Goal: Complete application form

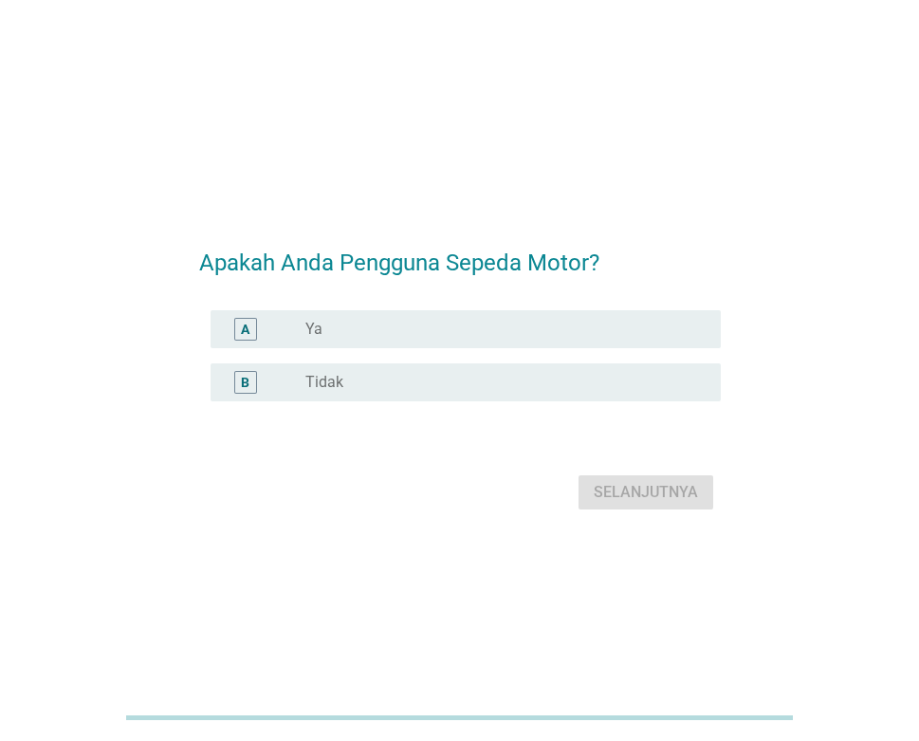
click at [438, 320] on div "radio_button_unchecked Ya" at bounding box center [497, 329] width 385 height 19
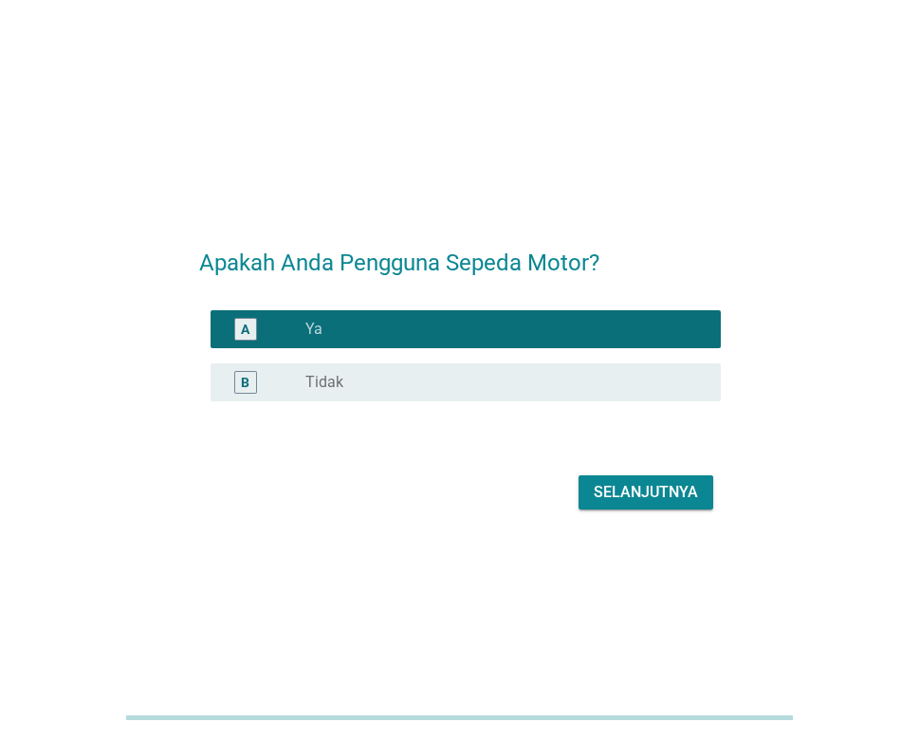
click at [631, 491] on div "Selanjutnya" at bounding box center [646, 492] width 104 height 23
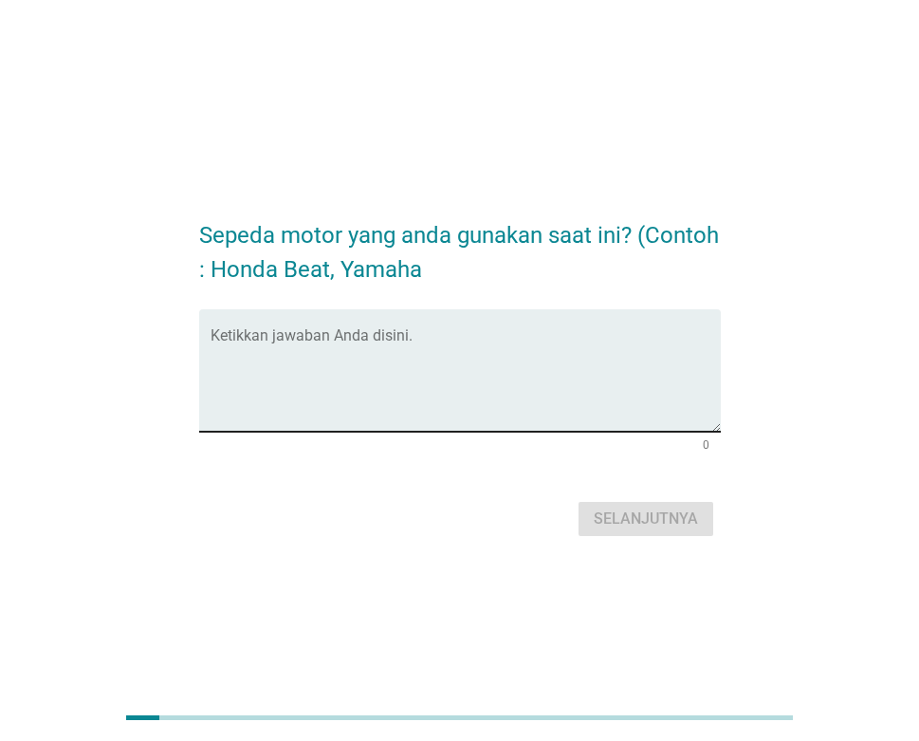
click at [467, 337] on textarea "Ketikkan jawaban Anda disini." at bounding box center [466, 382] width 510 height 100
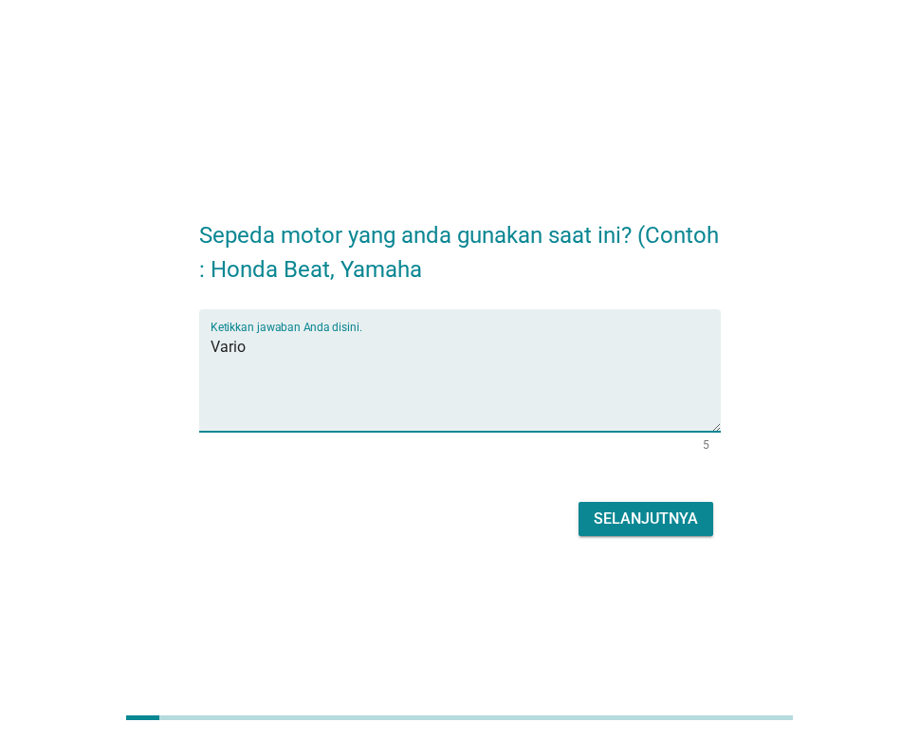
type textarea "Vario"
click at [678, 517] on div "Selanjutnya" at bounding box center [646, 518] width 104 height 23
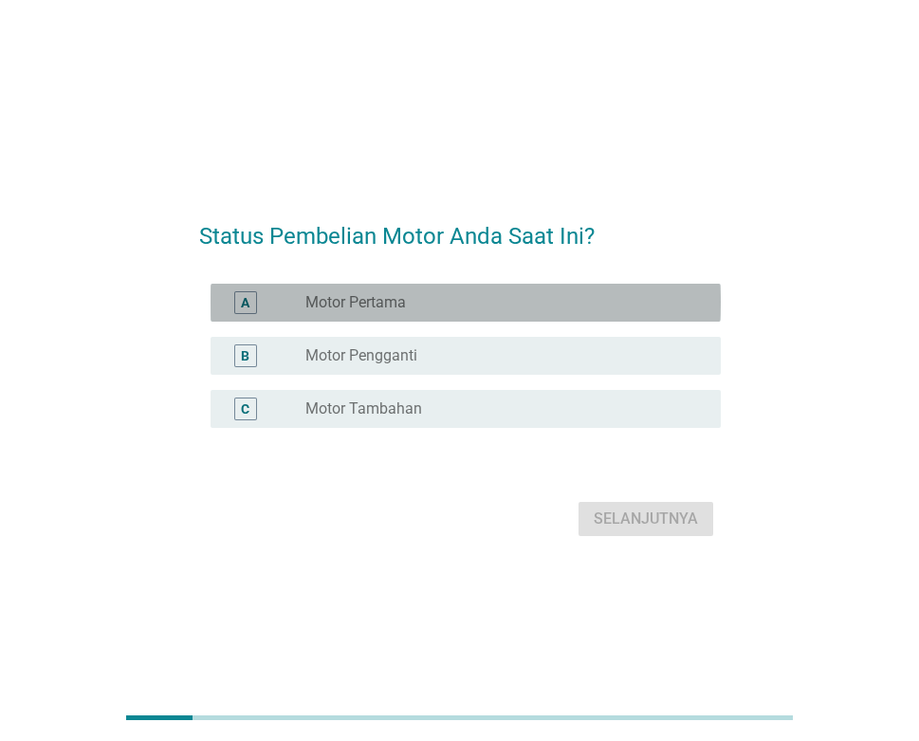
click at [475, 303] on div "radio_button_unchecked Motor Pertama" at bounding box center [497, 302] width 385 height 19
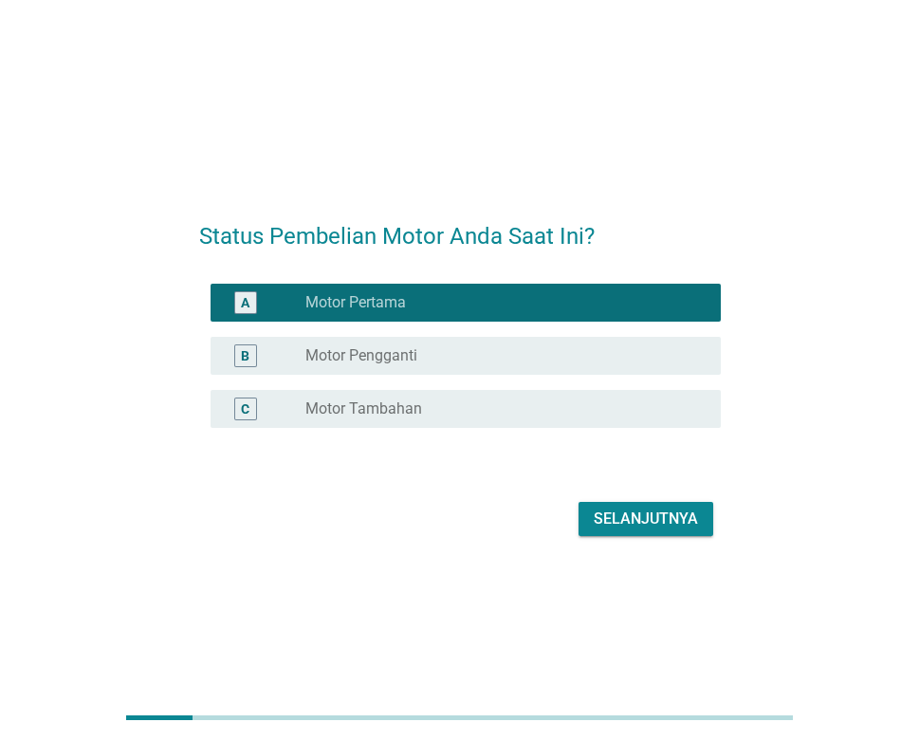
click at [661, 521] on div "Selanjutnya" at bounding box center [646, 518] width 104 height 23
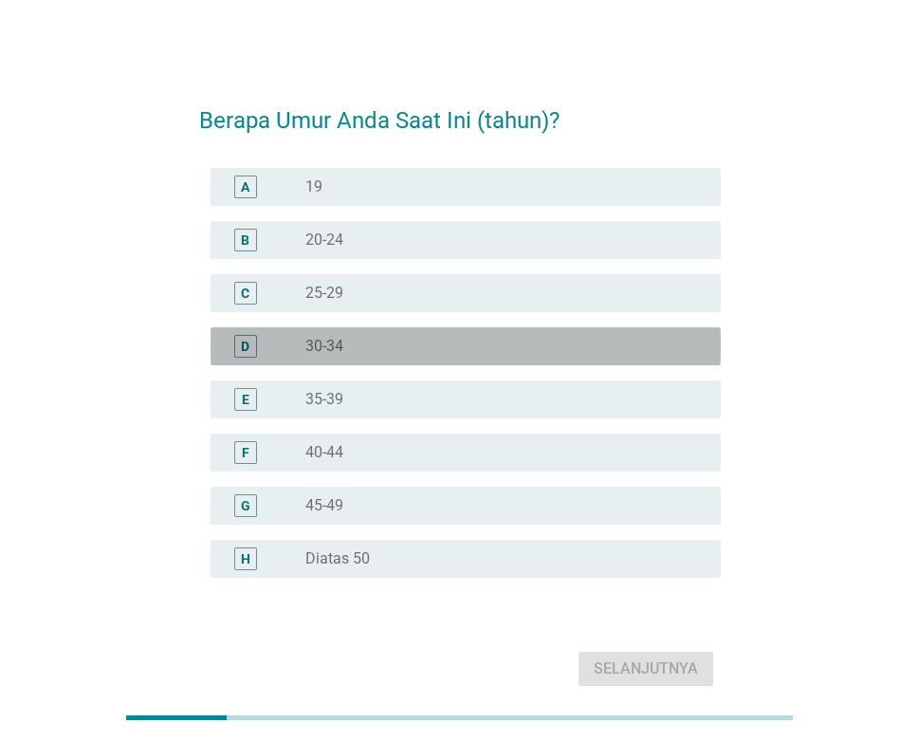
click at [382, 347] on div "radio_button_unchecked 30-34" at bounding box center [497, 346] width 385 height 19
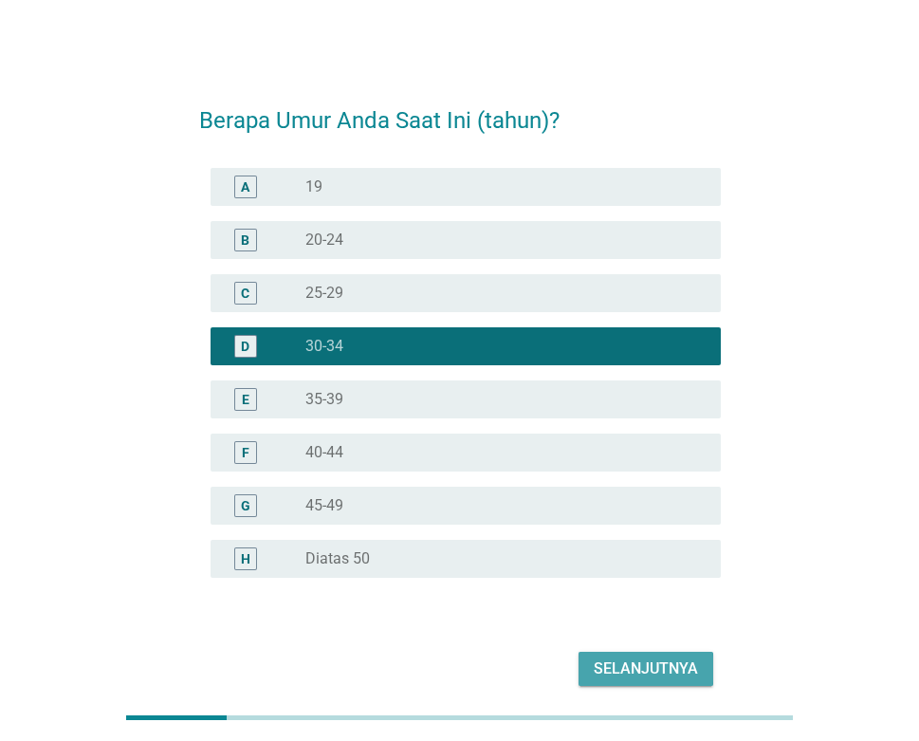
click at [618, 672] on div "Selanjutnya" at bounding box center [646, 668] width 104 height 23
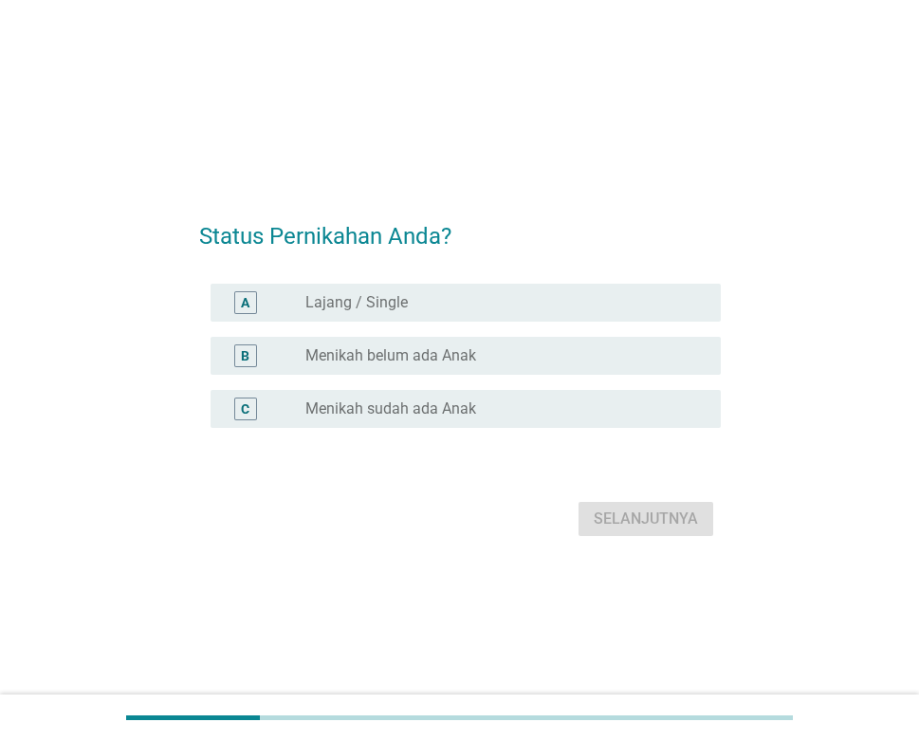
click at [474, 405] on label "Menikah sudah ada Anak" at bounding box center [390, 408] width 171 height 19
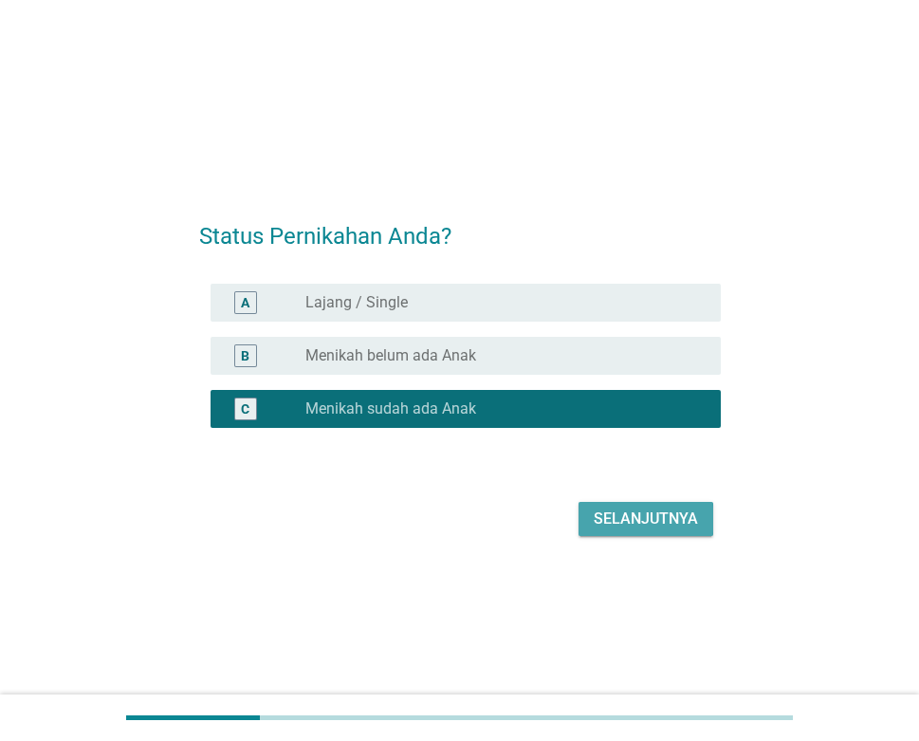
click at [627, 517] on div "Selanjutnya" at bounding box center [646, 518] width 104 height 23
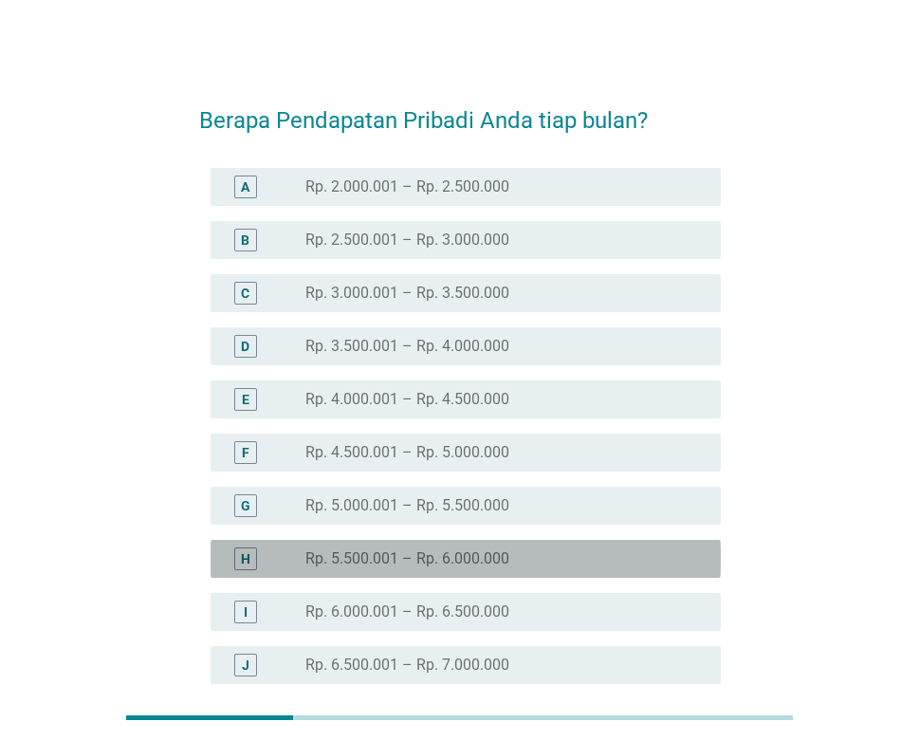
click at [539, 552] on div "radio_button_unchecked Rp. 5.500.001 – Rp. 6.000.000" at bounding box center [497, 558] width 385 height 19
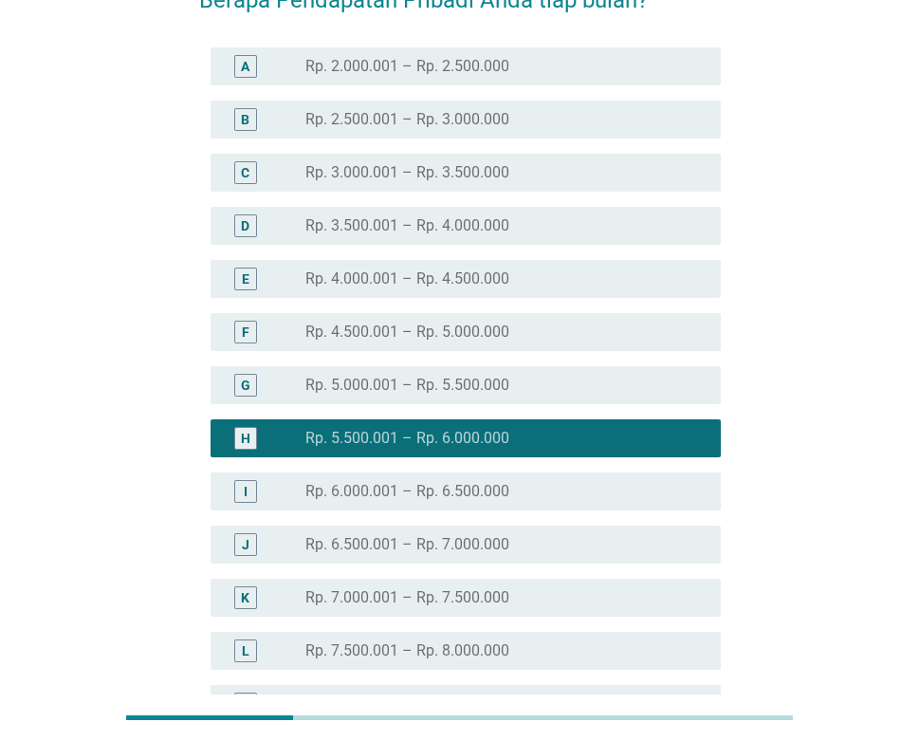
scroll to position [284, 0]
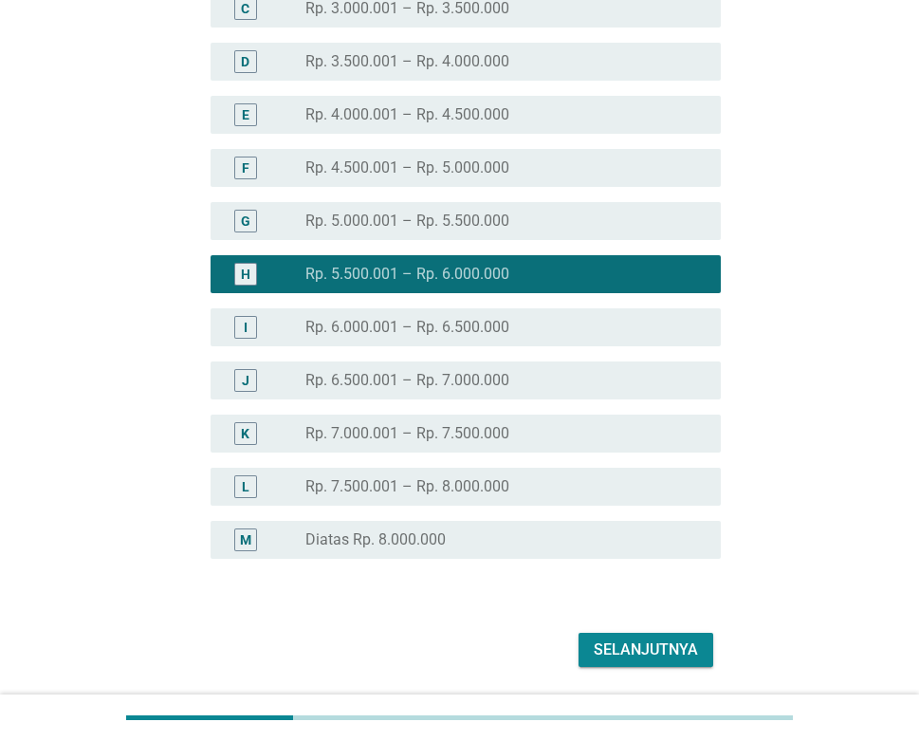
click at [651, 640] on div "Selanjutnya" at bounding box center [646, 649] width 104 height 23
click at [651, 640] on div "Selanjutnya" at bounding box center [460, 650] width 522 height 46
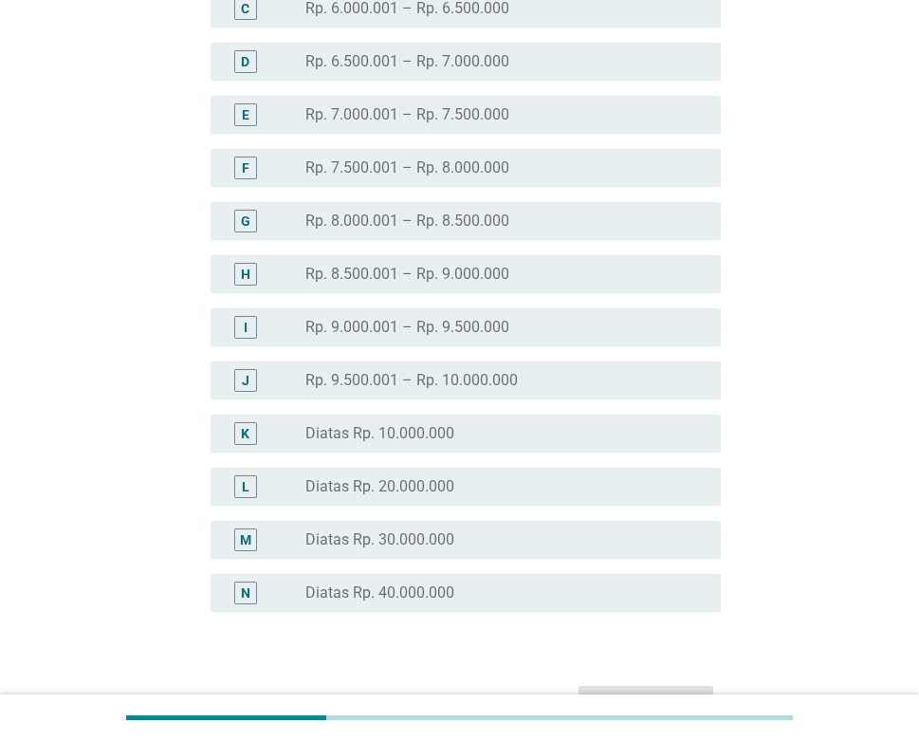
click at [430, 482] on label "Diatas Rp. 20.000.000" at bounding box center [379, 486] width 149 height 19
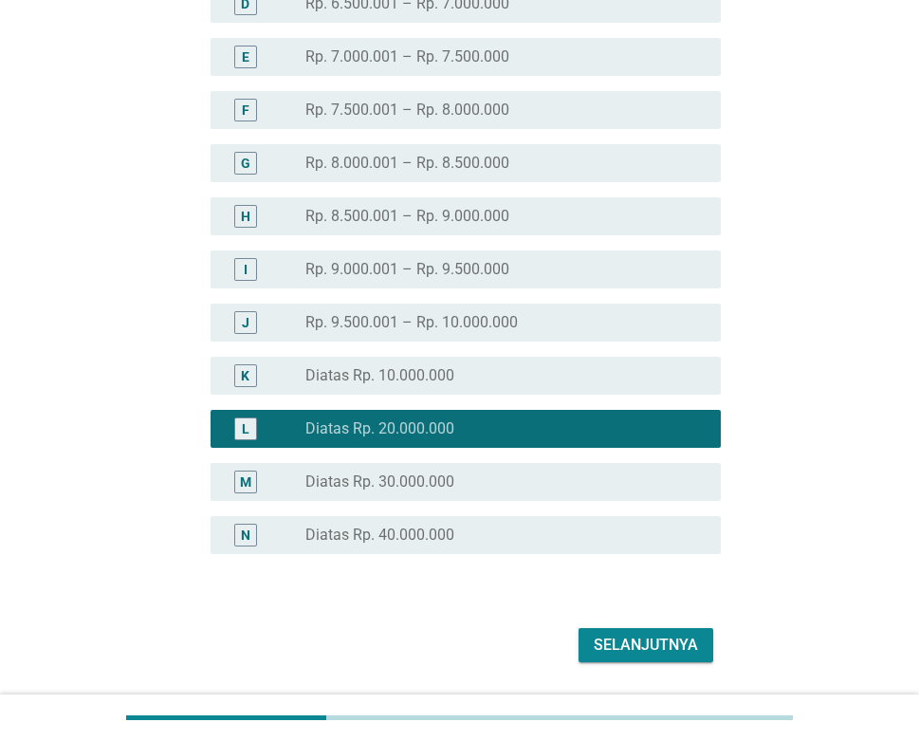
scroll to position [399, 0]
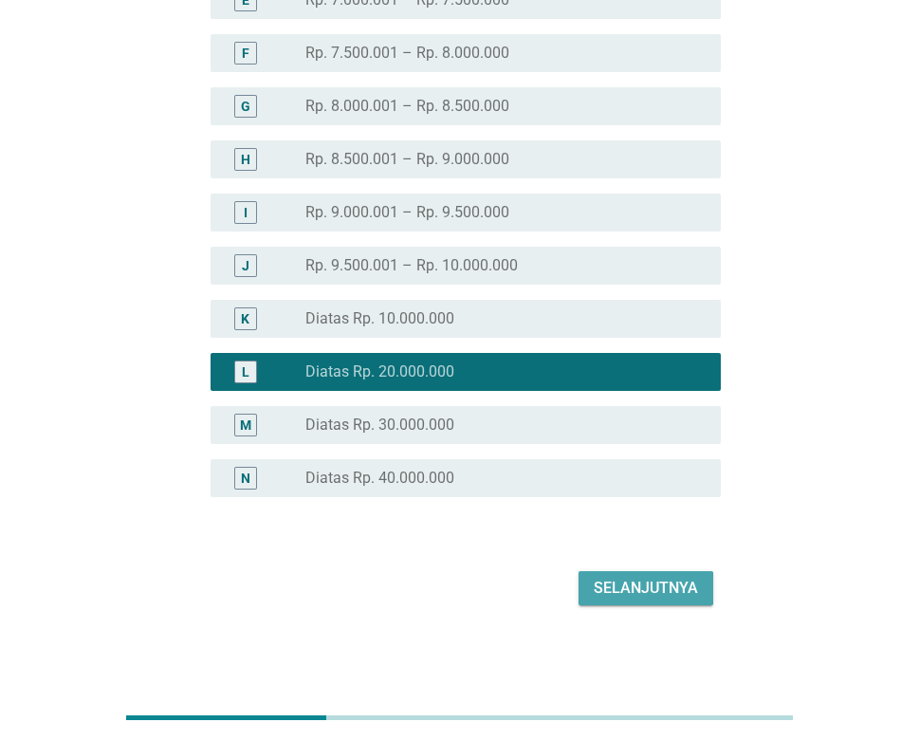
click at [666, 586] on div "Selanjutnya" at bounding box center [646, 588] width 104 height 23
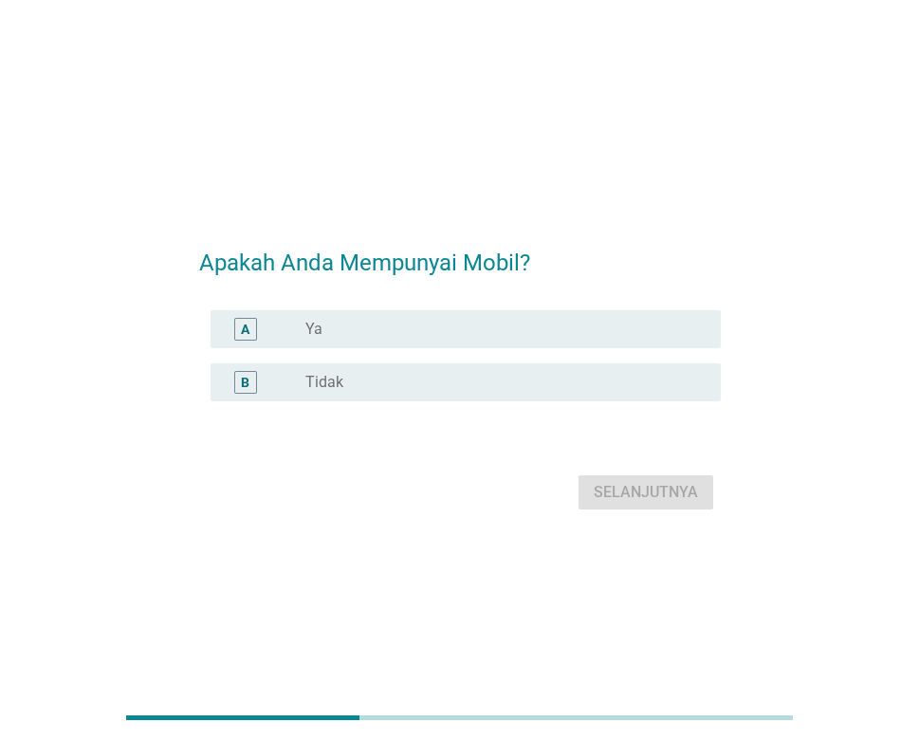
click at [483, 330] on div "radio_button_unchecked Ya" at bounding box center [497, 329] width 385 height 19
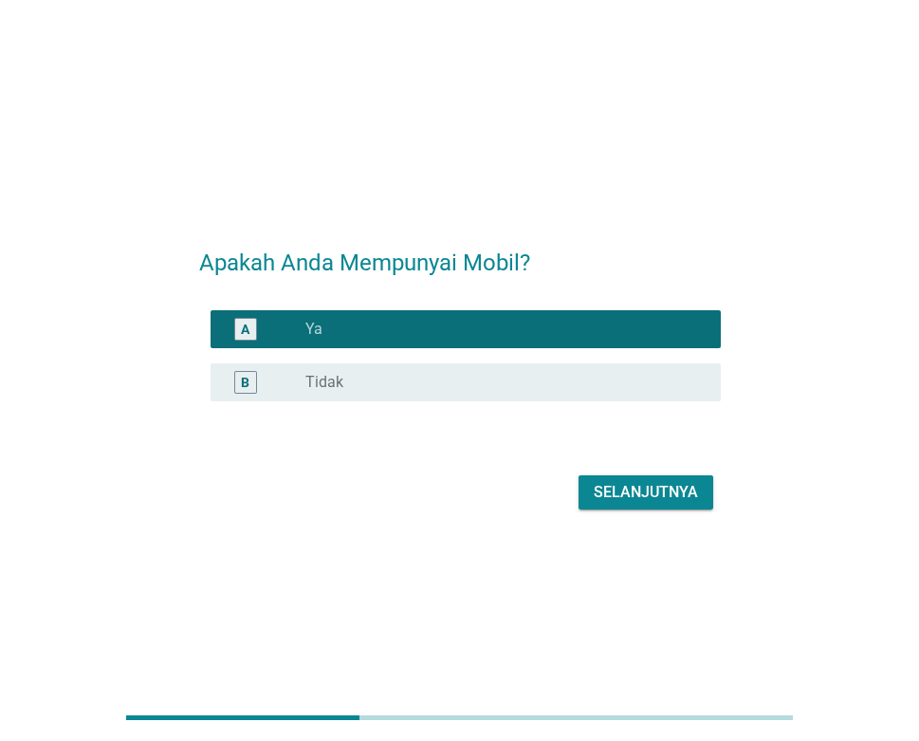
click at [670, 497] on div "Selanjutnya" at bounding box center [646, 492] width 104 height 23
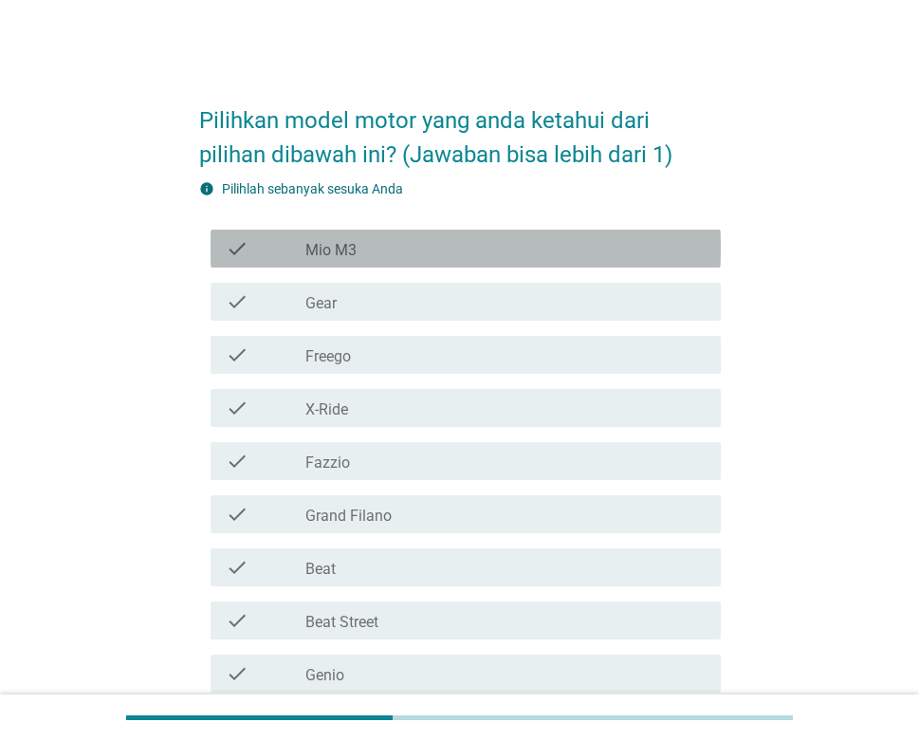
click at [383, 241] on div "check_box_outline_blank Mio M3" at bounding box center [505, 248] width 400 height 23
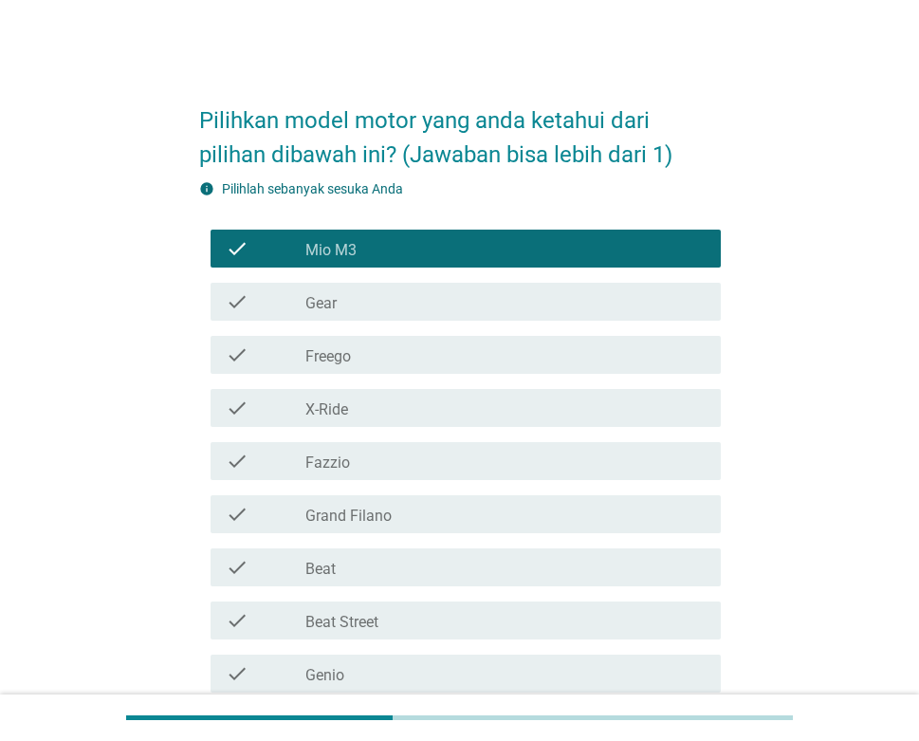
scroll to position [95, 0]
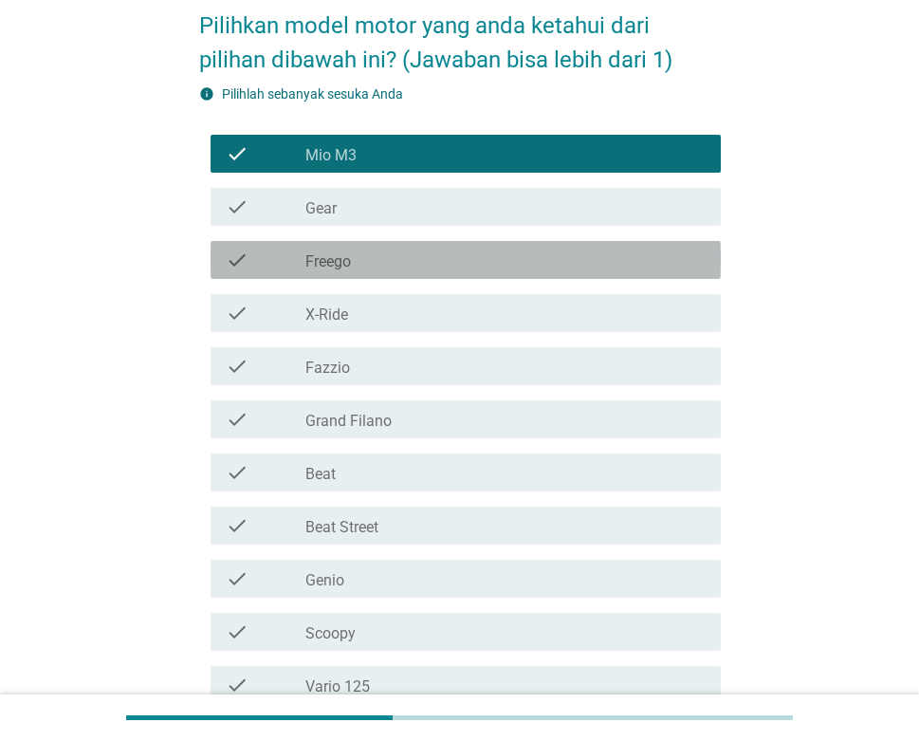
click at [339, 257] on label "Freego" at bounding box center [328, 261] width 46 height 19
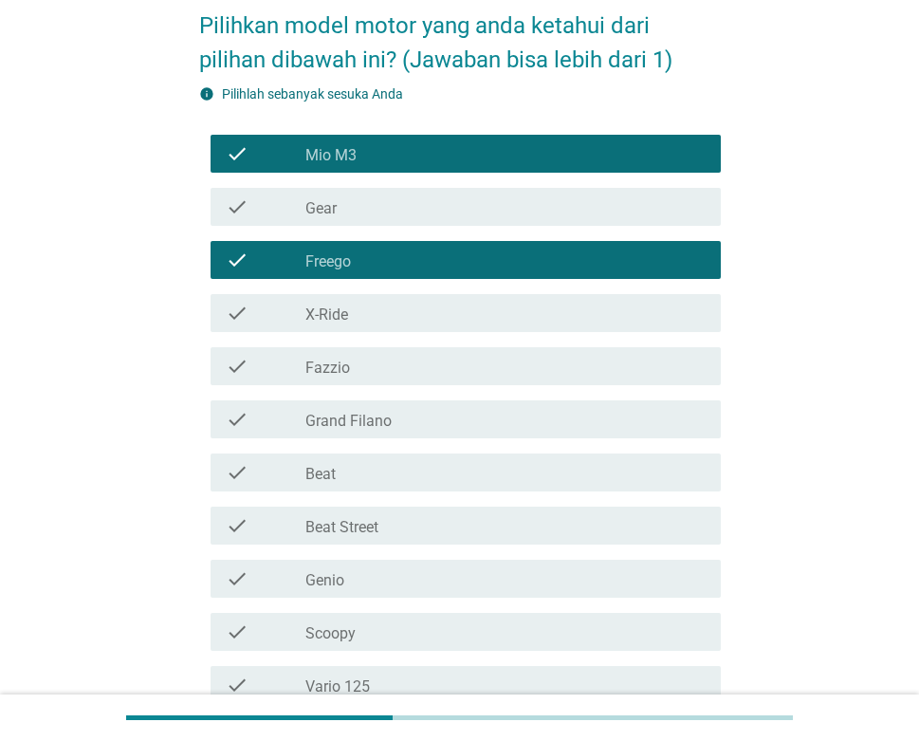
click at [376, 365] on div "check_box_outline_blank Fazzio" at bounding box center [505, 366] width 400 height 23
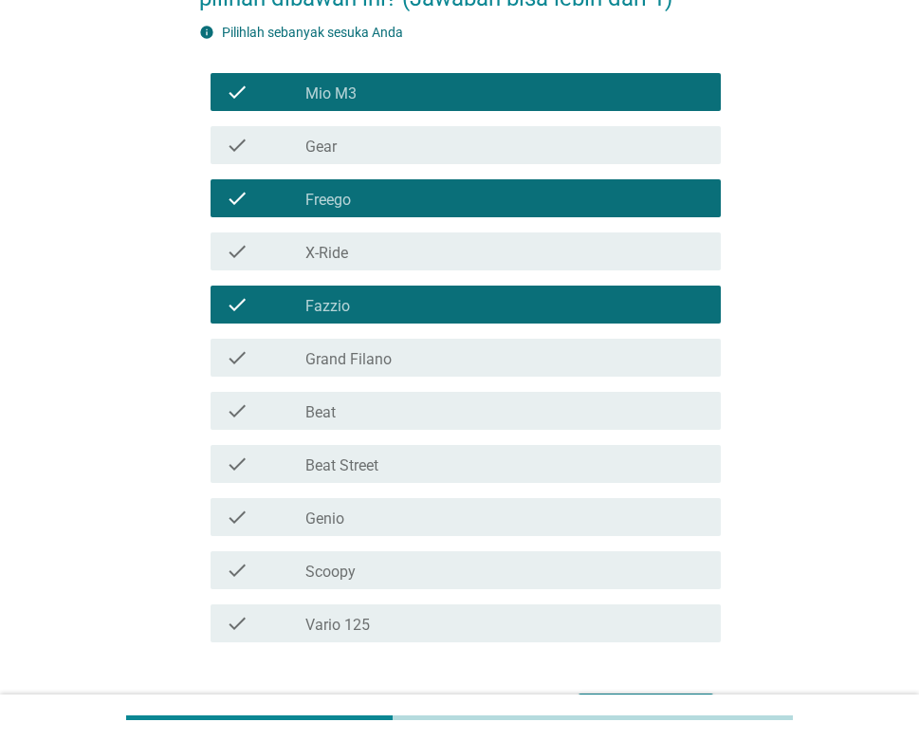
scroll to position [190, 0]
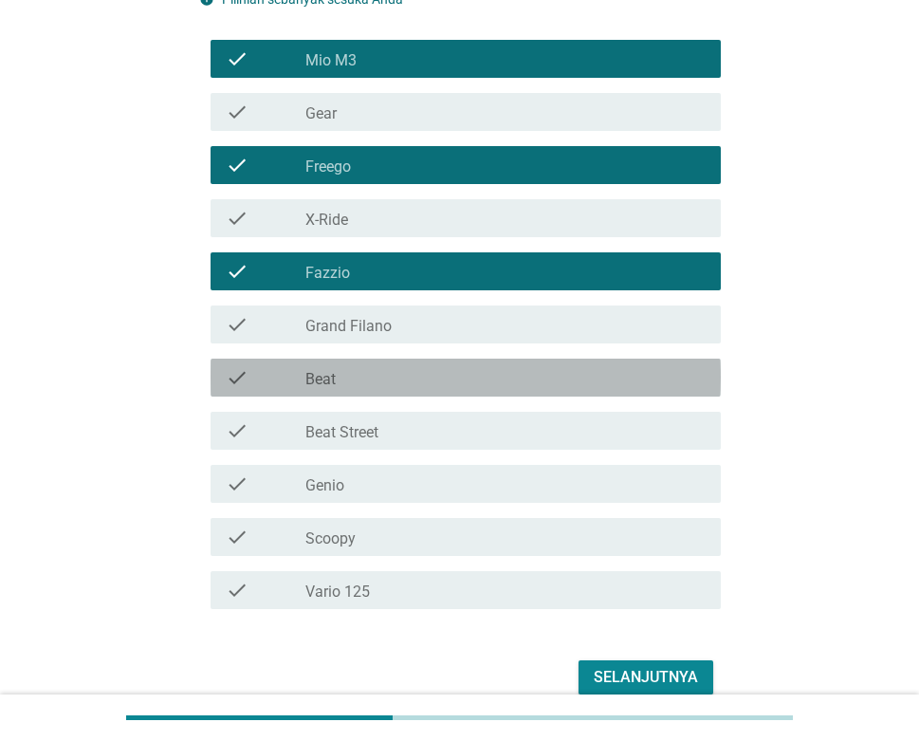
click at [405, 388] on div "check_box_outline_blank Beat" at bounding box center [505, 377] width 400 height 23
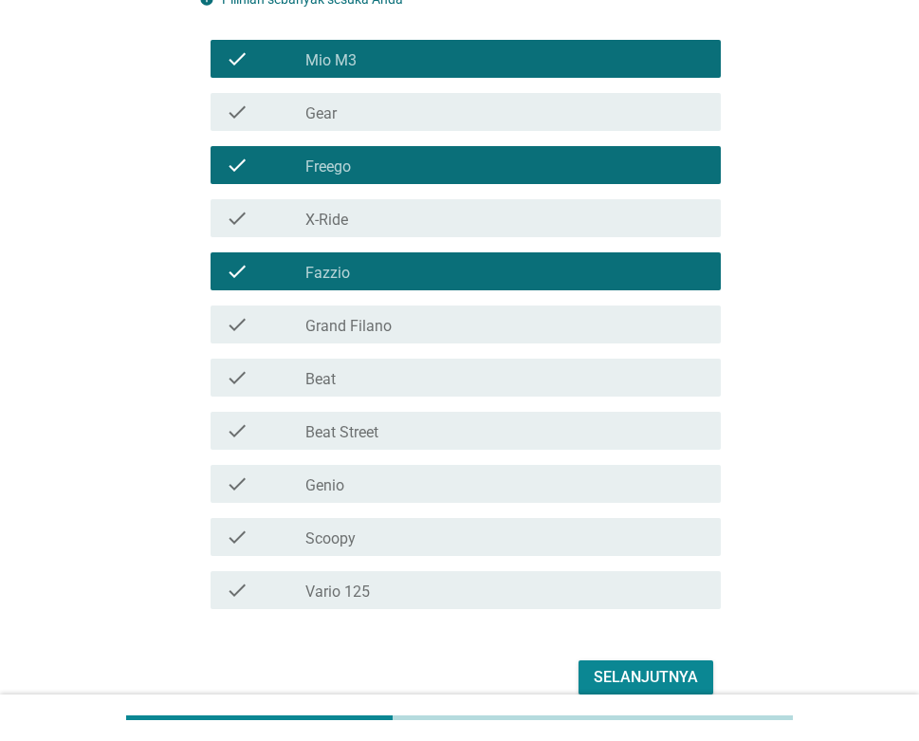
click at [400, 431] on div "check_box_outline_blank Beat Street" at bounding box center [505, 430] width 400 height 23
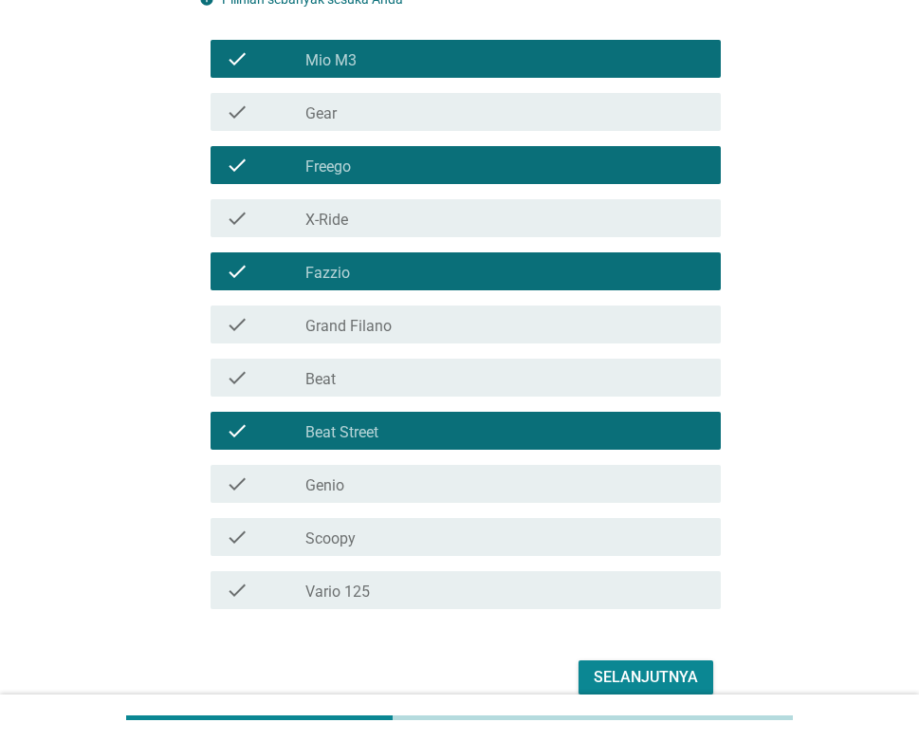
click at [305, 356] on div "check check_box_outline_blank Beat" at bounding box center [460, 377] width 522 height 53
click at [292, 366] on div "check" at bounding box center [266, 377] width 80 height 23
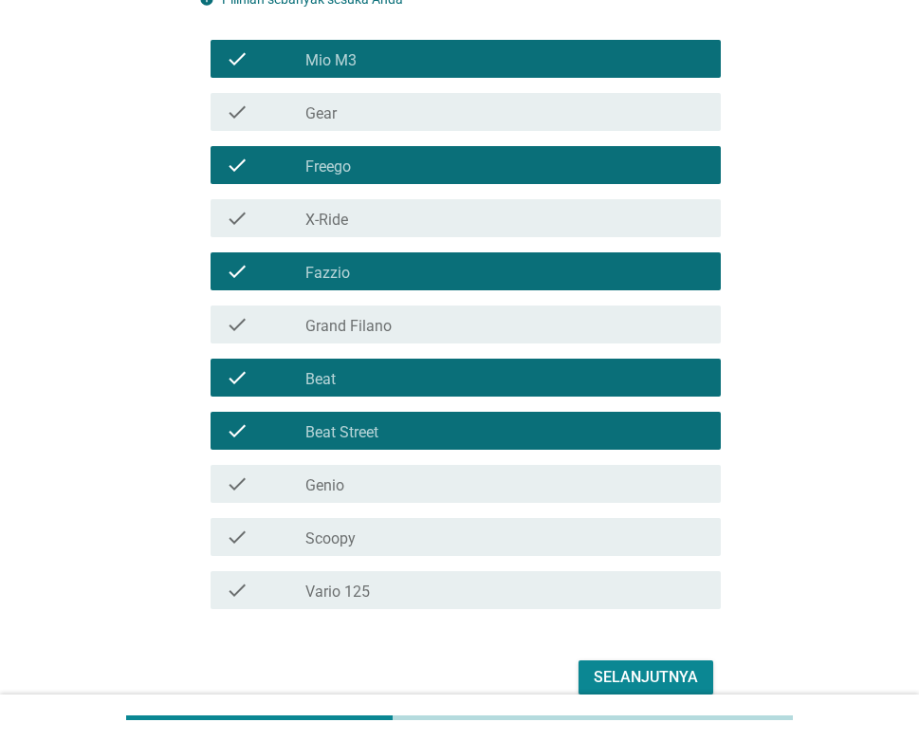
click at [339, 535] on label "Scoopy" at bounding box center [330, 538] width 50 height 19
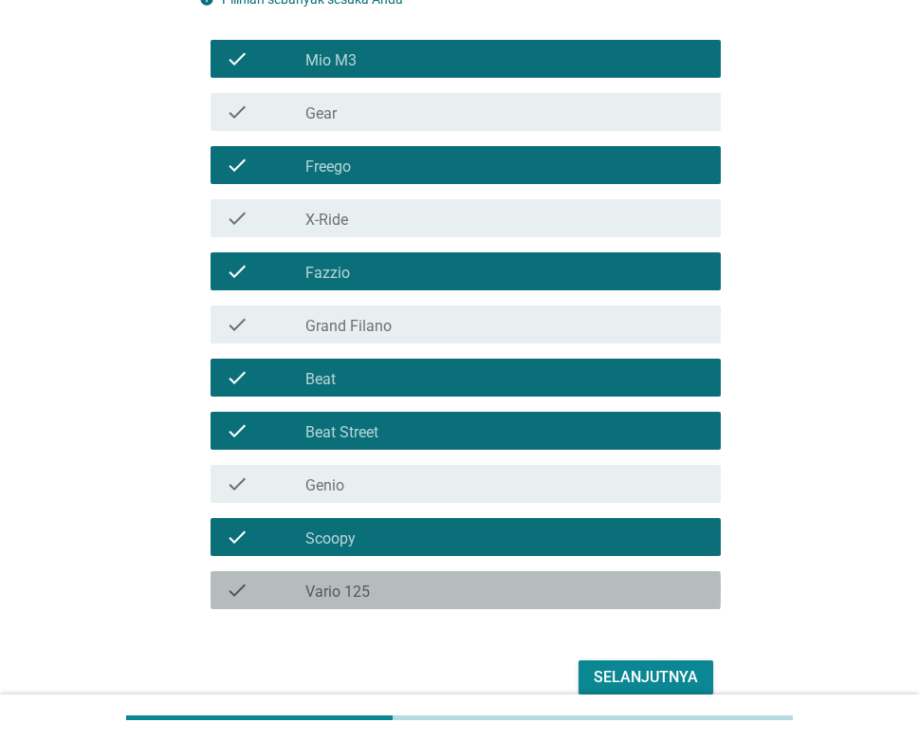
click at [345, 584] on label "Vario 125" at bounding box center [337, 591] width 64 height 19
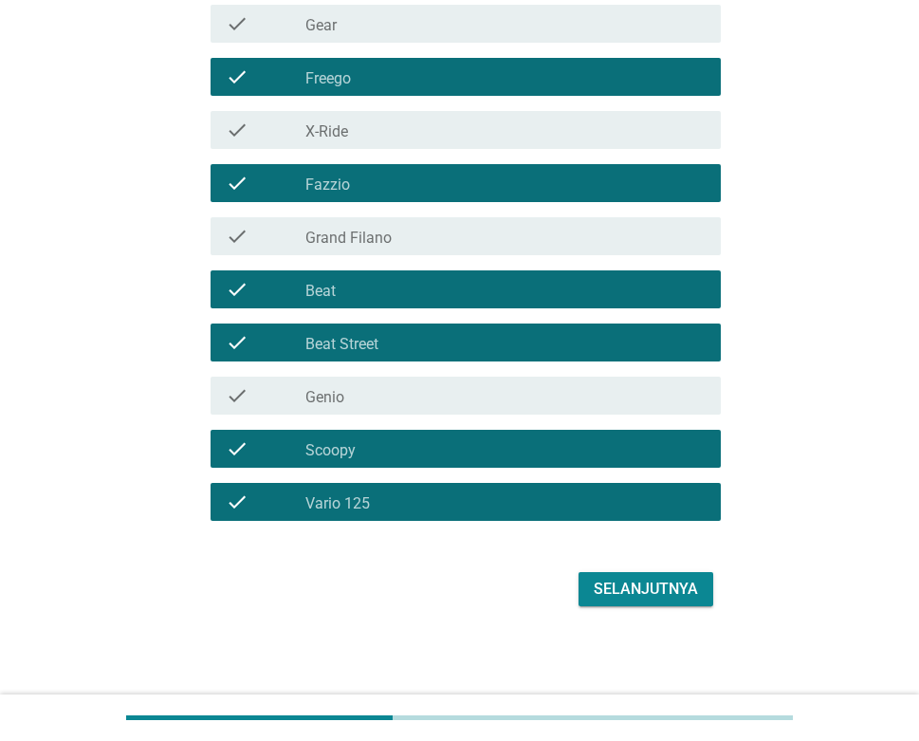
scroll to position [279, 0]
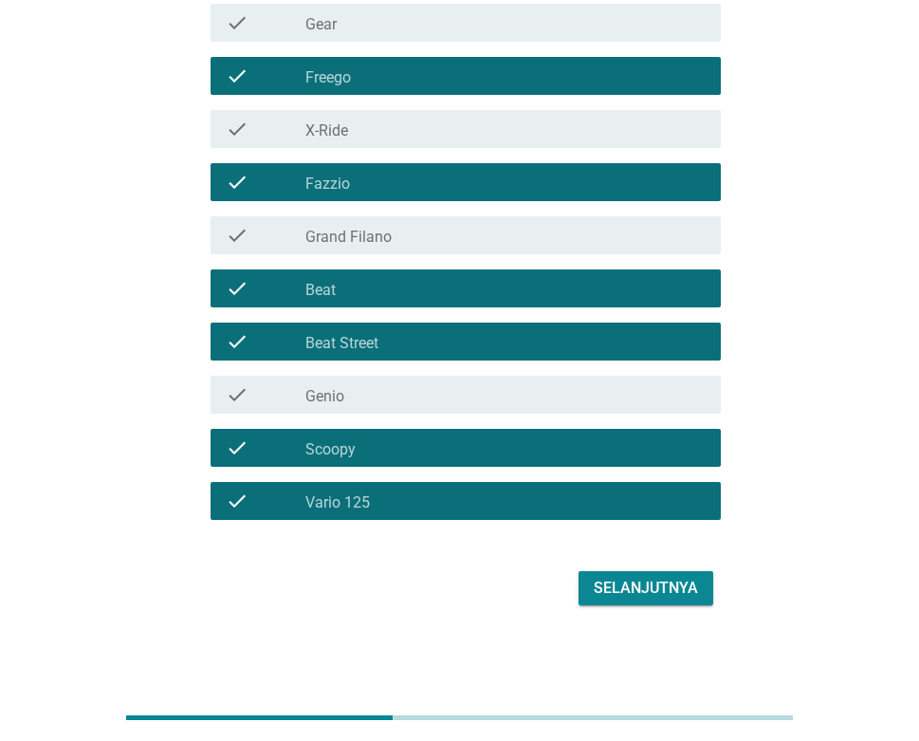
click at [627, 574] on button "Selanjutnya" at bounding box center [645, 588] width 135 height 34
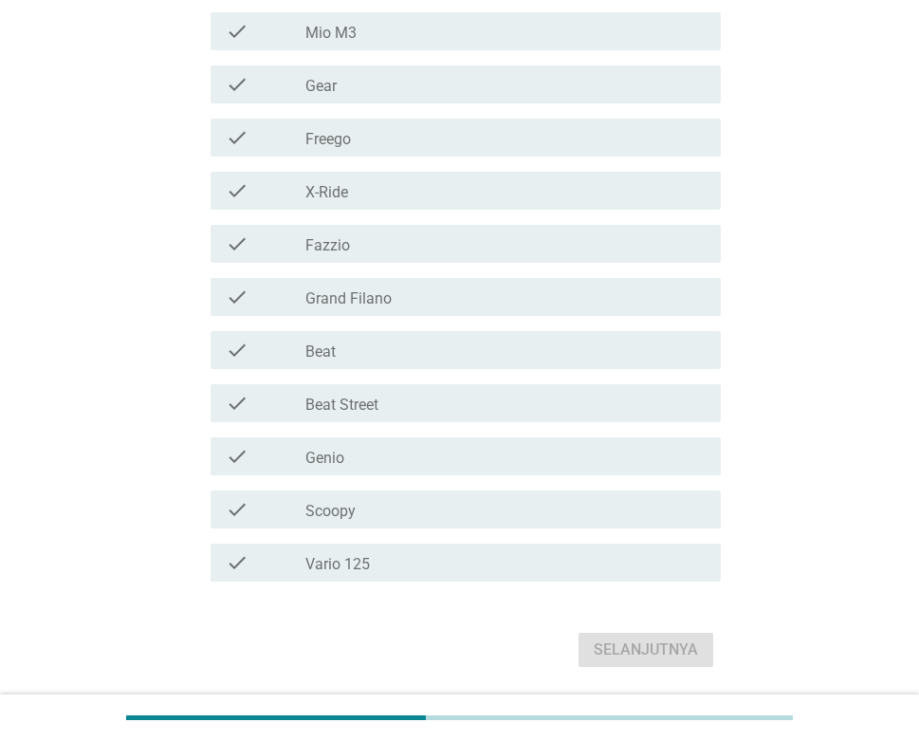
scroll to position [379, 0]
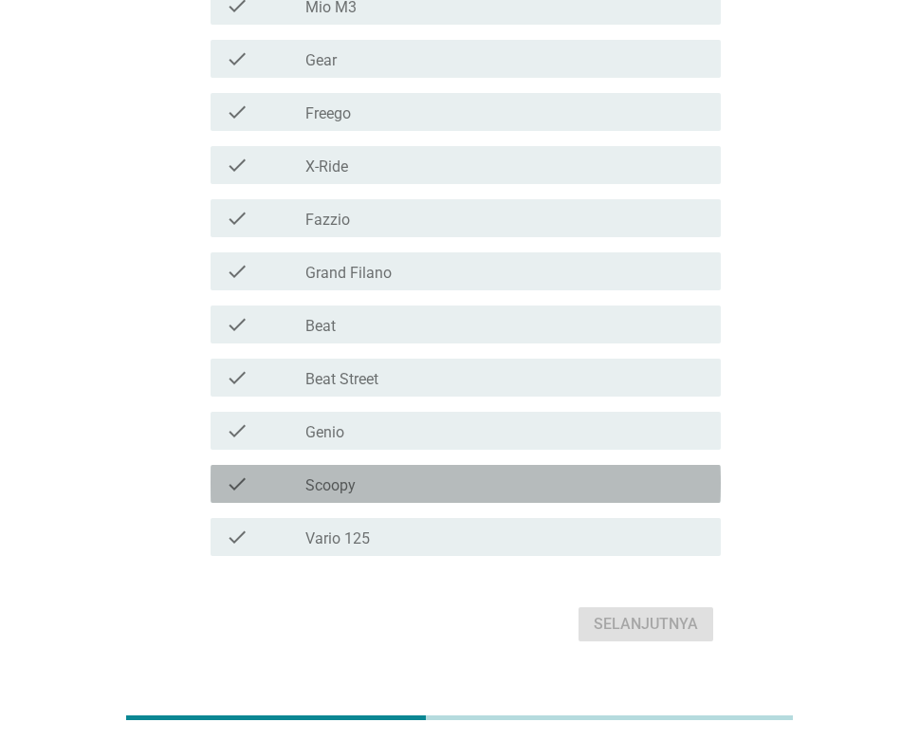
click at [351, 478] on label "Scoopy" at bounding box center [330, 485] width 50 height 19
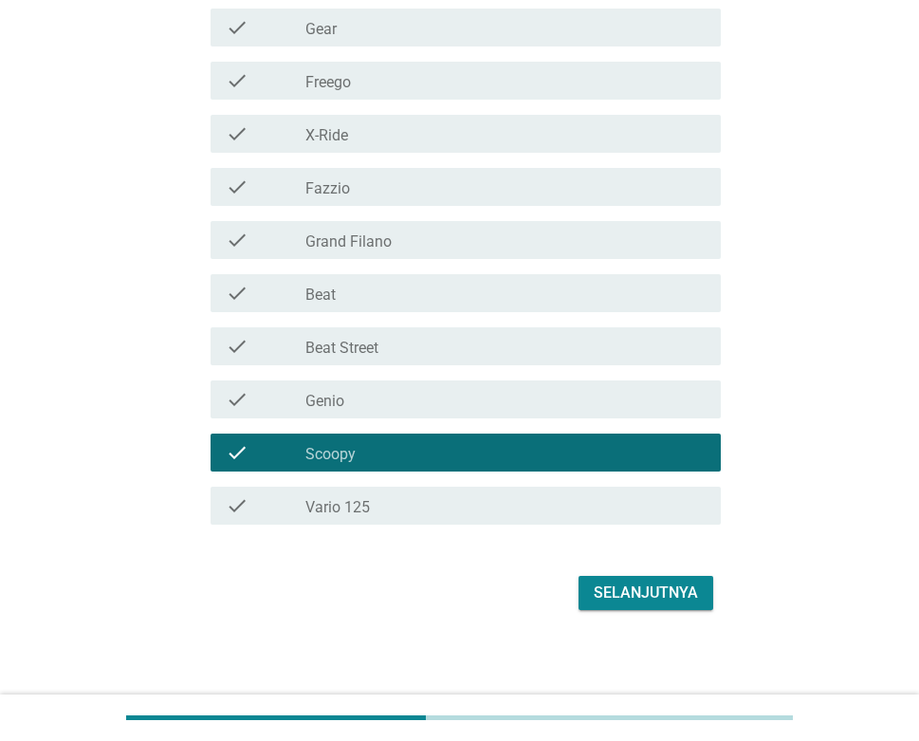
scroll to position [415, 0]
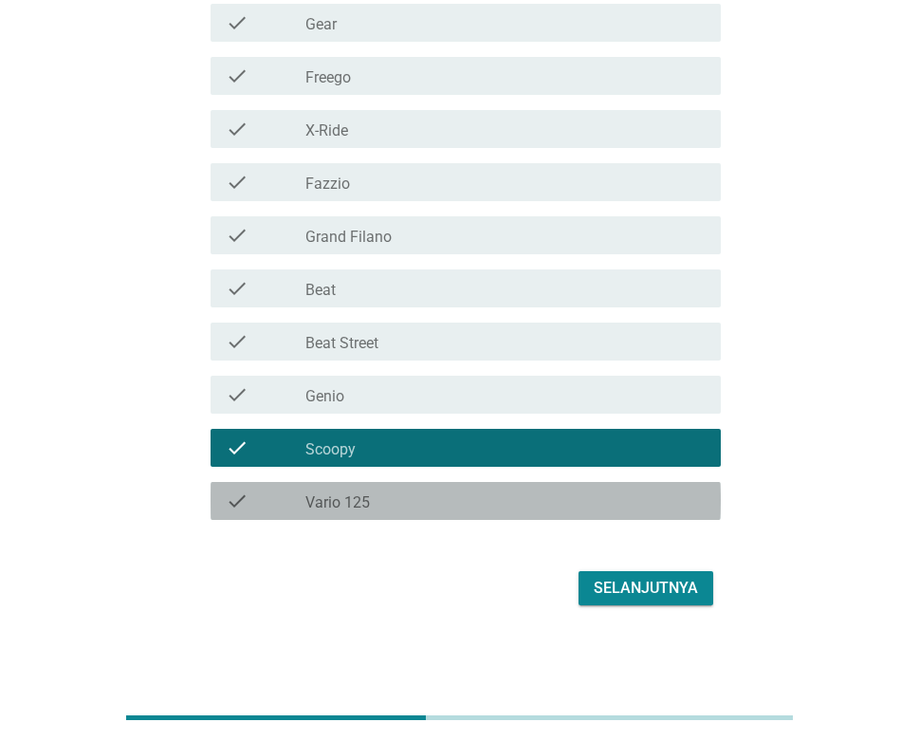
click at [332, 503] on label "Vario 125" at bounding box center [337, 502] width 64 height 19
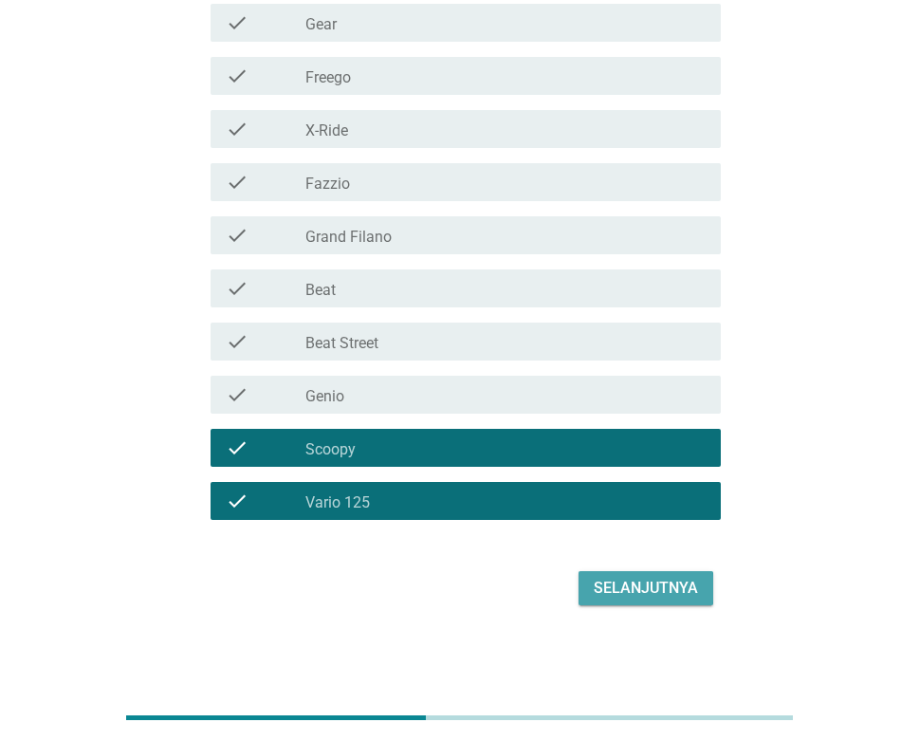
click at [616, 583] on div "Selanjutnya" at bounding box center [646, 588] width 104 height 23
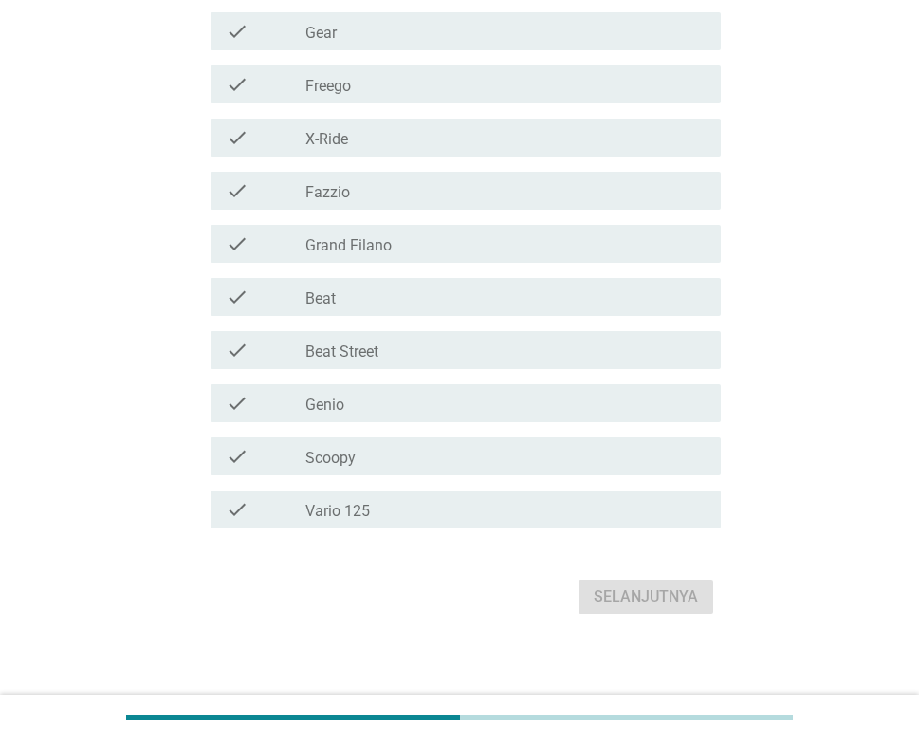
scroll to position [449, 0]
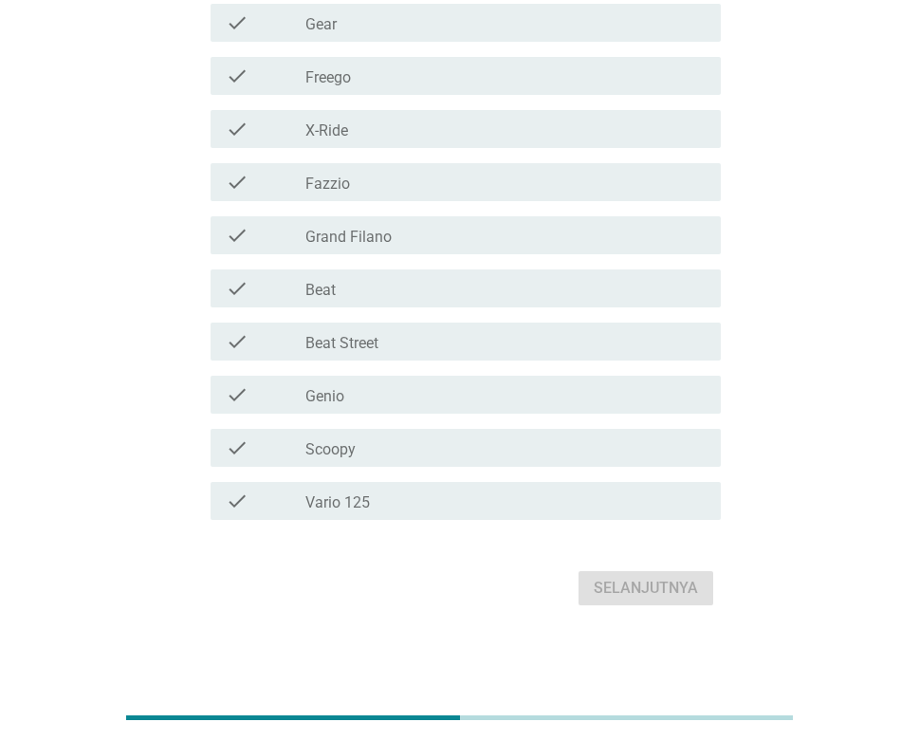
click at [405, 500] on div "check_box_outline_blank Vario 125" at bounding box center [505, 500] width 400 height 23
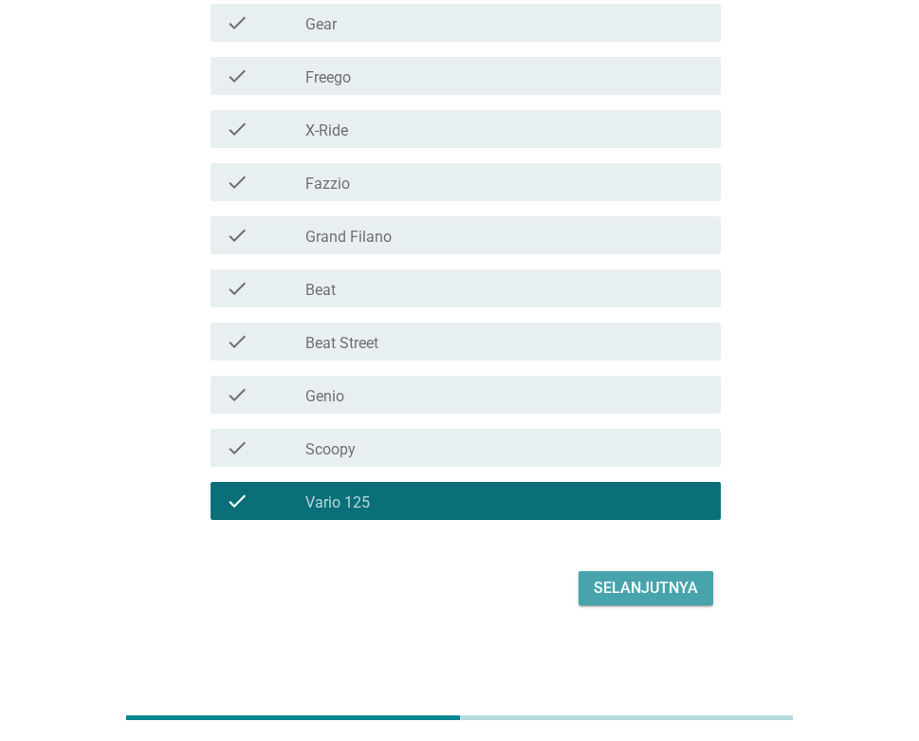
click at [622, 586] on div "Selanjutnya" at bounding box center [646, 588] width 104 height 23
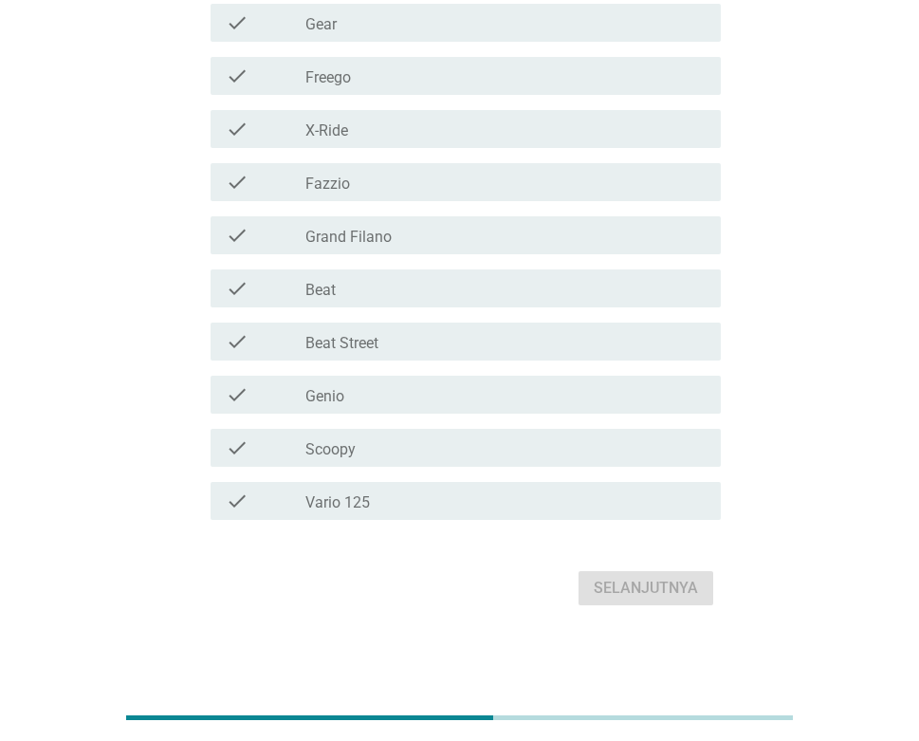
click at [370, 483] on div "check check_box_outline_blank Vario 125" at bounding box center [466, 501] width 510 height 38
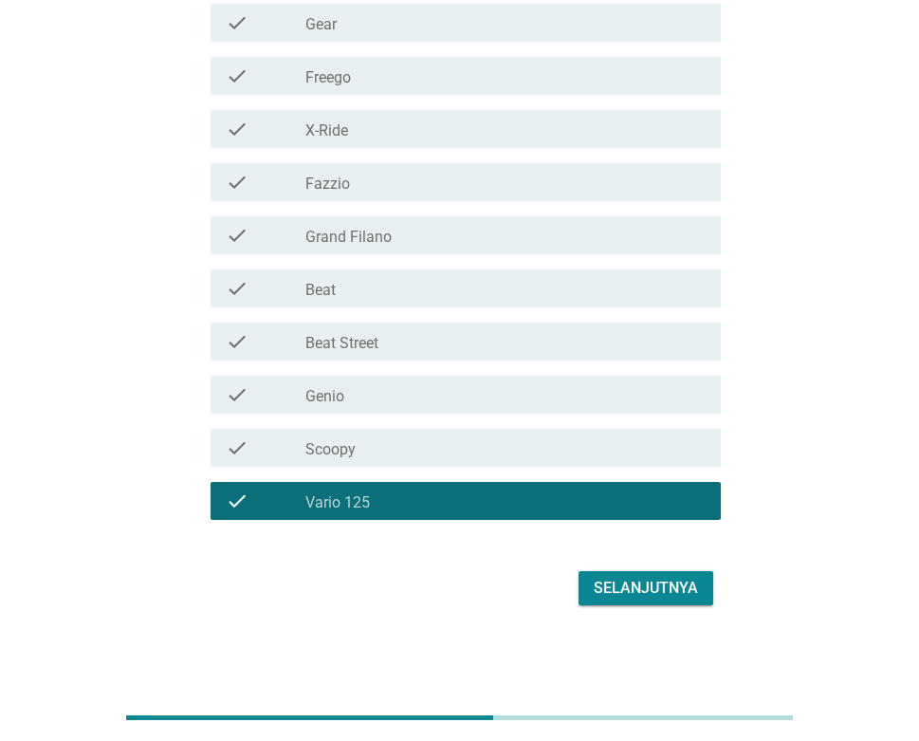
click at [345, 277] on div "check_box_outline_blank Beat" at bounding box center [505, 288] width 400 height 23
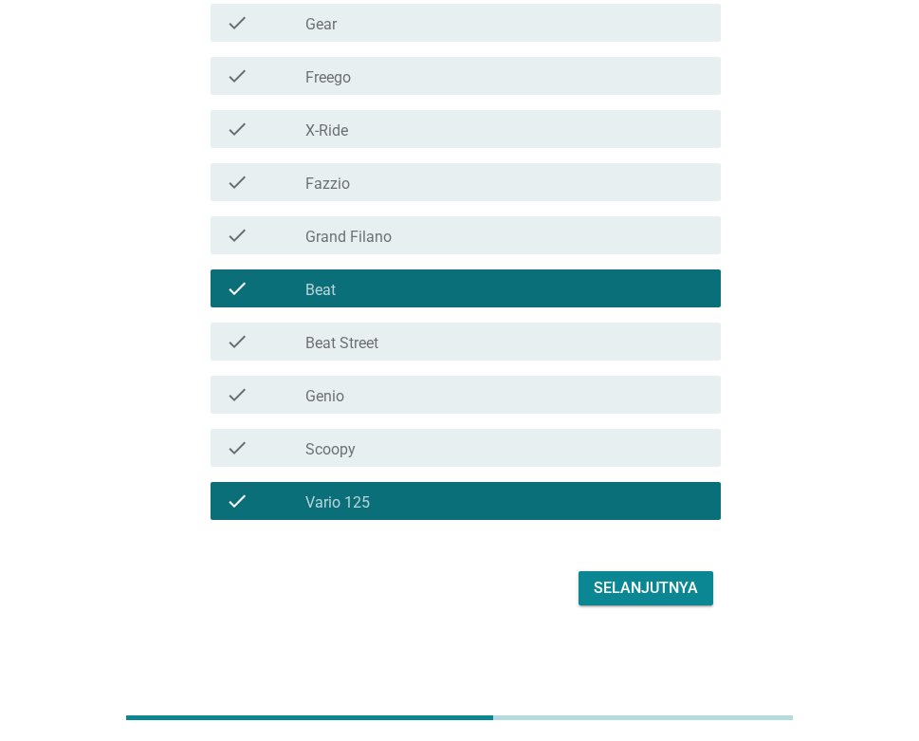
click at [367, 224] on div "check_box_outline_blank Grand Filano" at bounding box center [505, 235] width 400 height 23
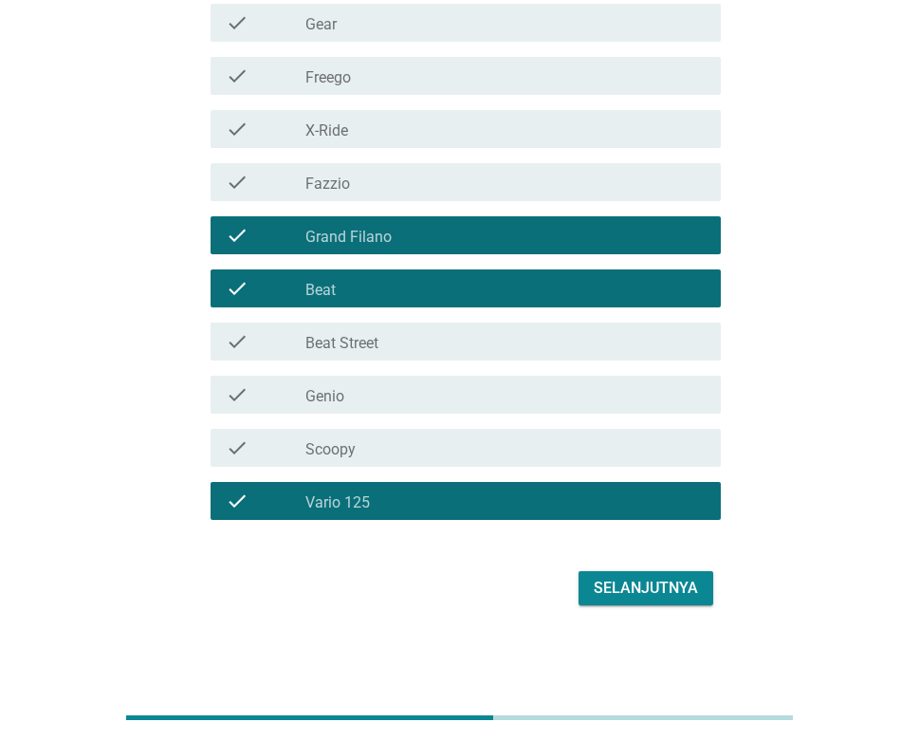
click at [366, 193] on div "check check_box_outline_blank Fazzio" at bounding box center [466, 182] width 510 height 38
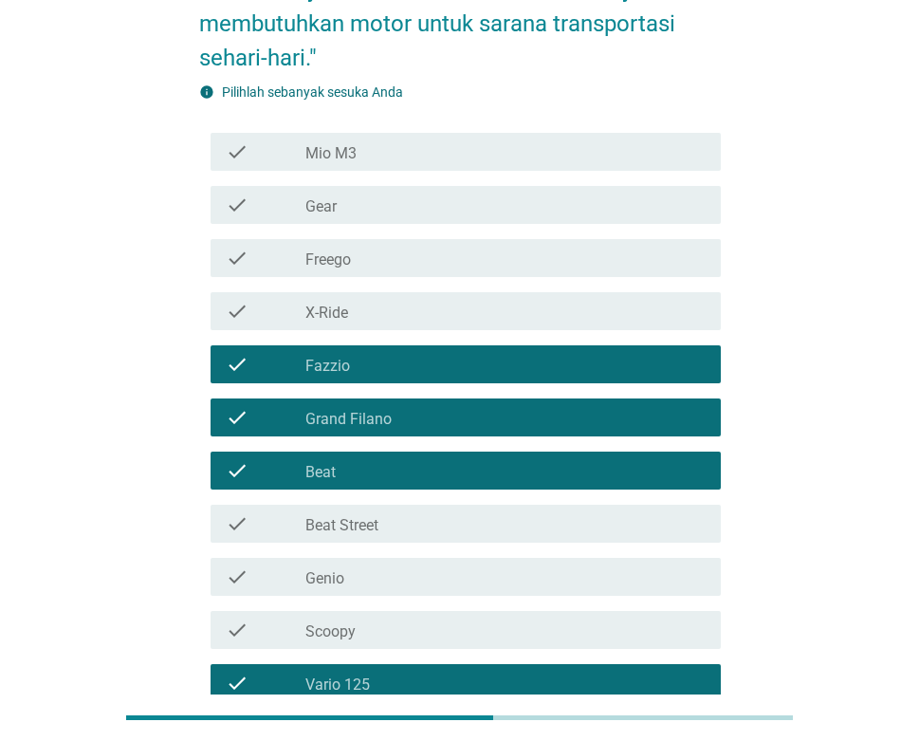
scroll to position [260, 0]
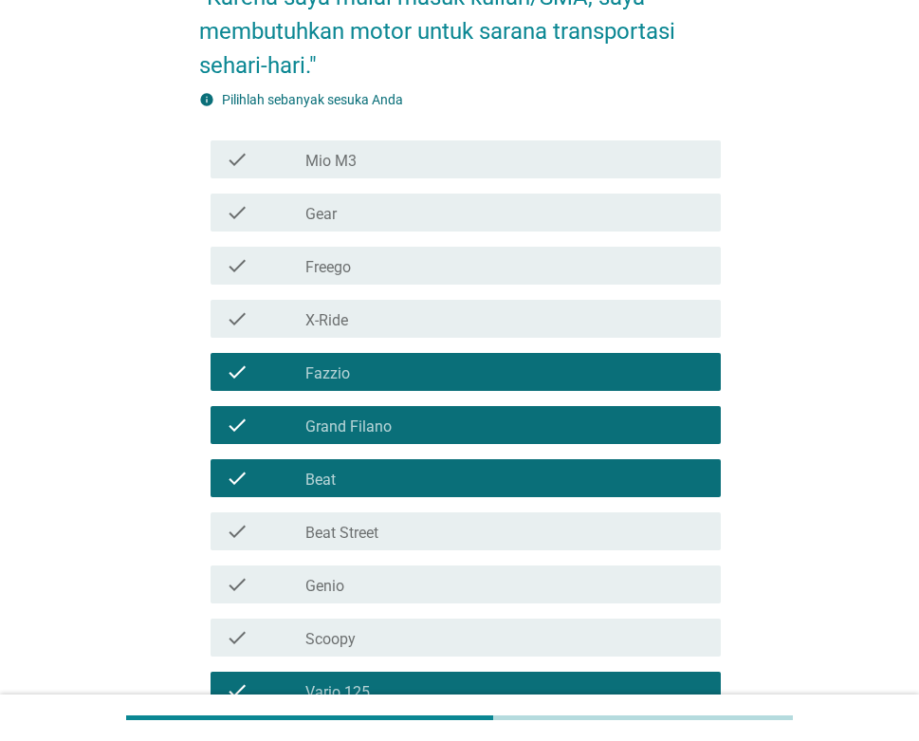
click at [407, 133] on div "check check_box_outline_blank Mio M3" at bounding box center [460, 159] width 522 height 53
click at [418, 172] on div "check check_box_outline_blank Mio M3" at bounding box center [466, 159] width 510 height 38
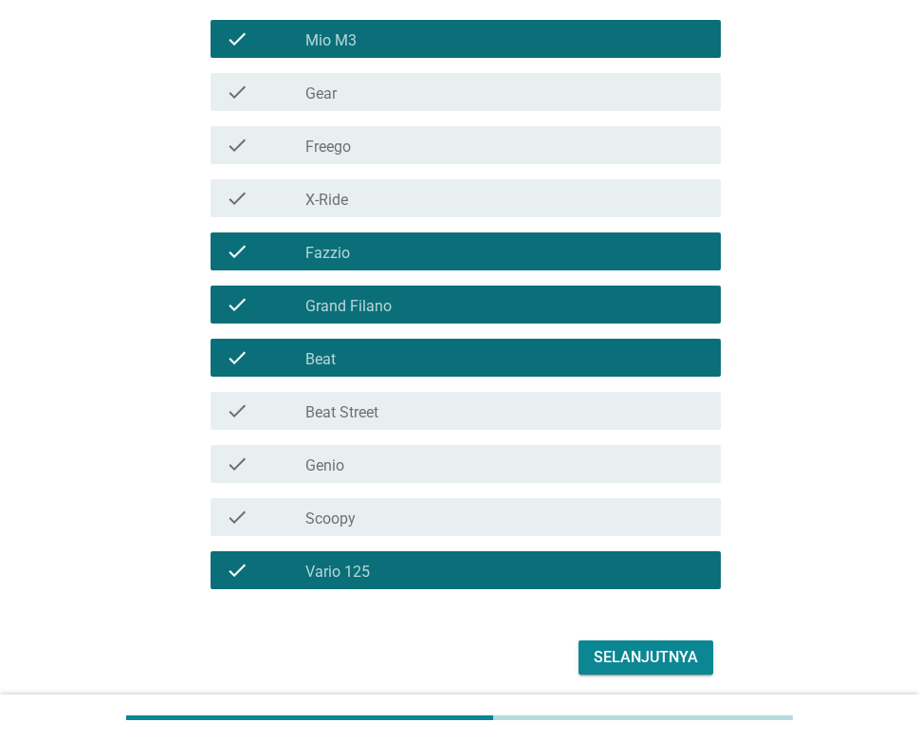
scroll to position [449, 0]
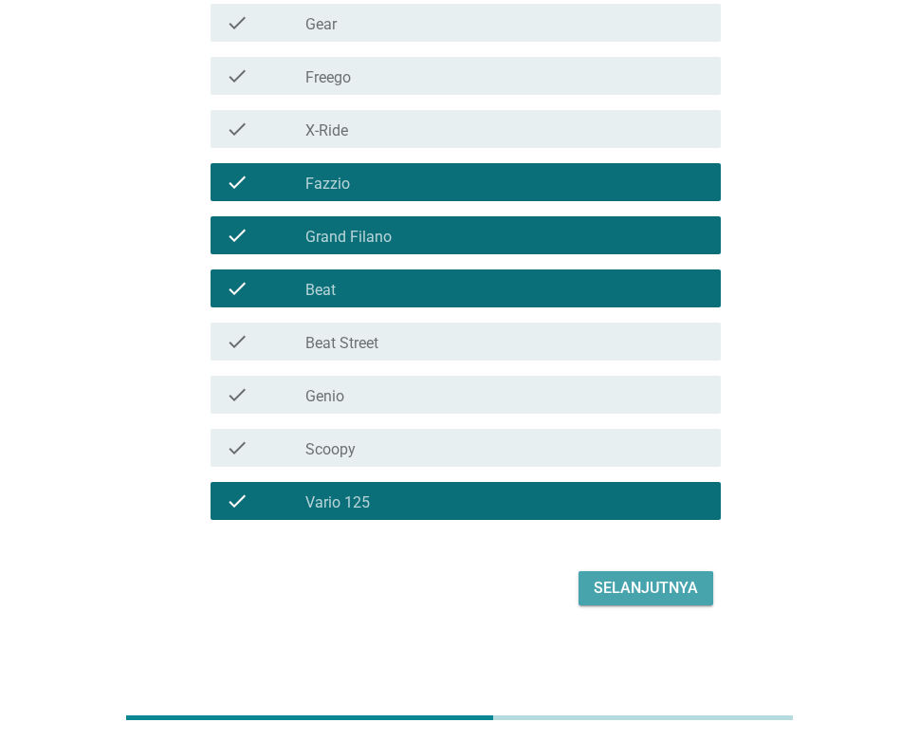
click at [657, 591] on div "Selanjutnya" at bounding box center [646, 588] width 104 height 23
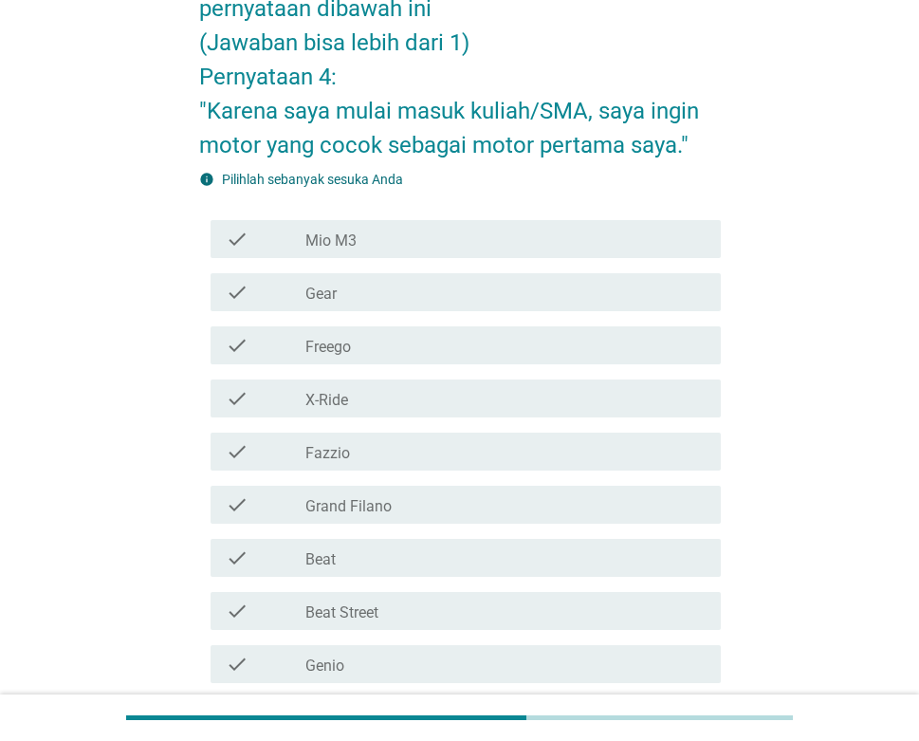
scroll to position [190, 0]
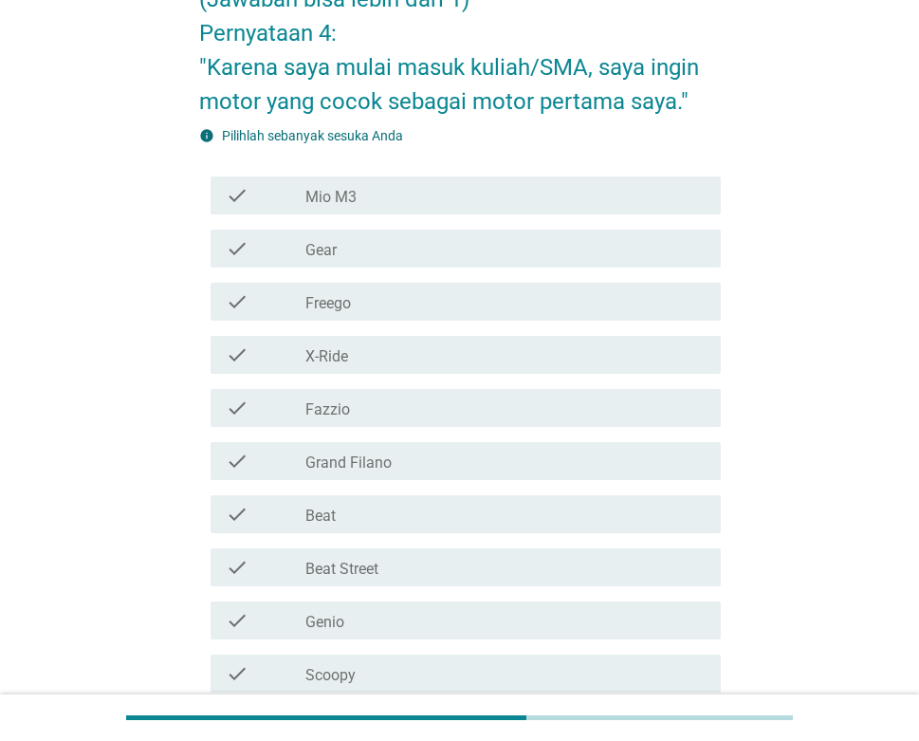
click at [366, 508] on div "check_box_outline_blank Beat" at bounding box center [505, 514] width 400 height 23
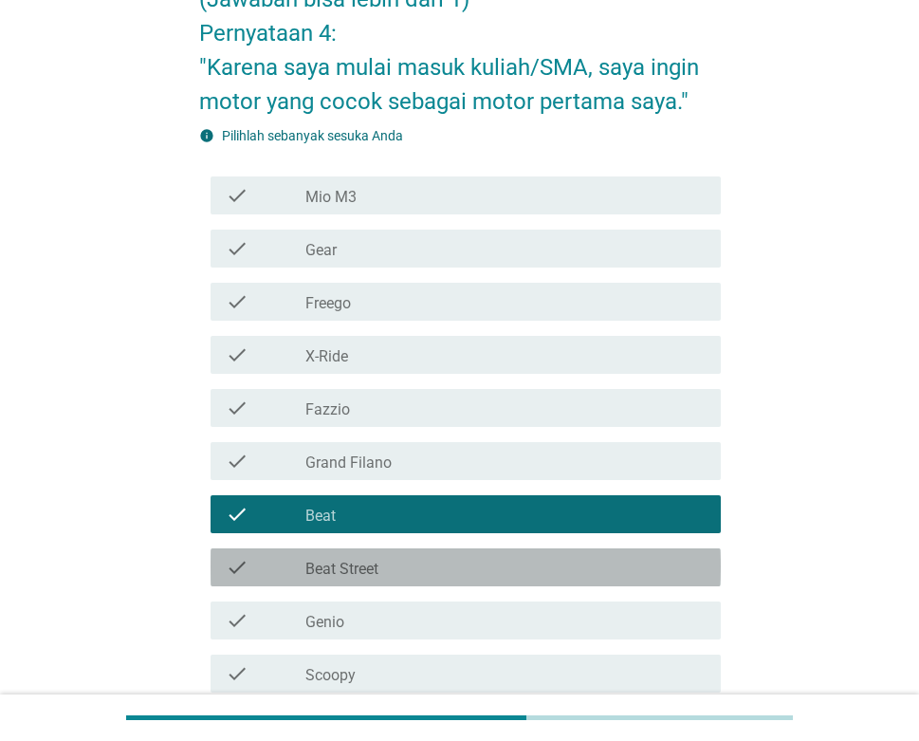
click at [373, 560] on label "Beat Street" at bounding box center [341, 569] width 73 height 19
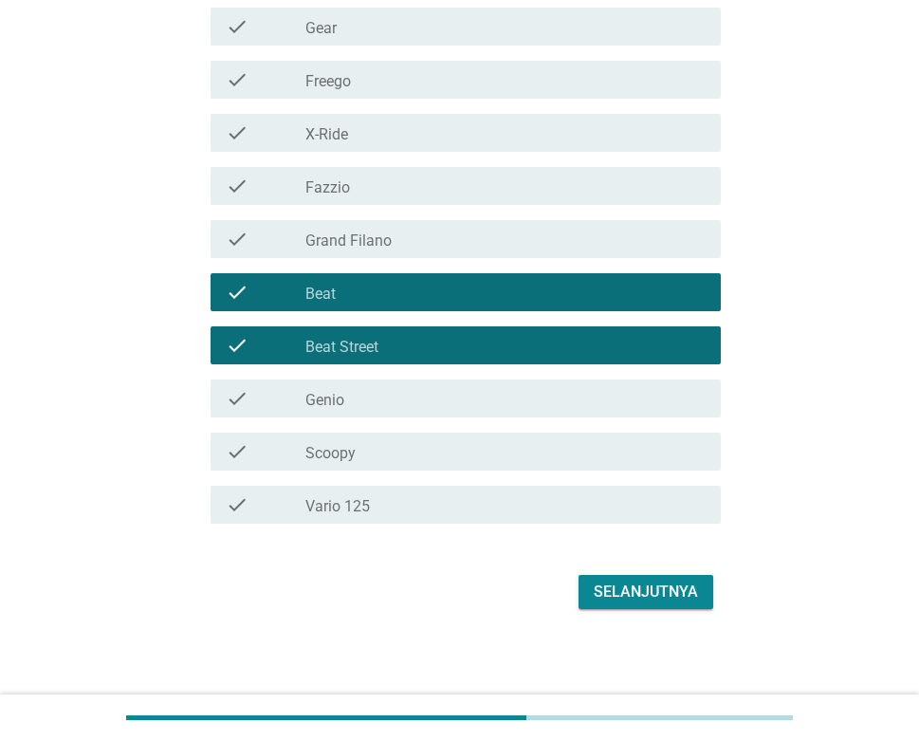
scroll to position [415, 0]
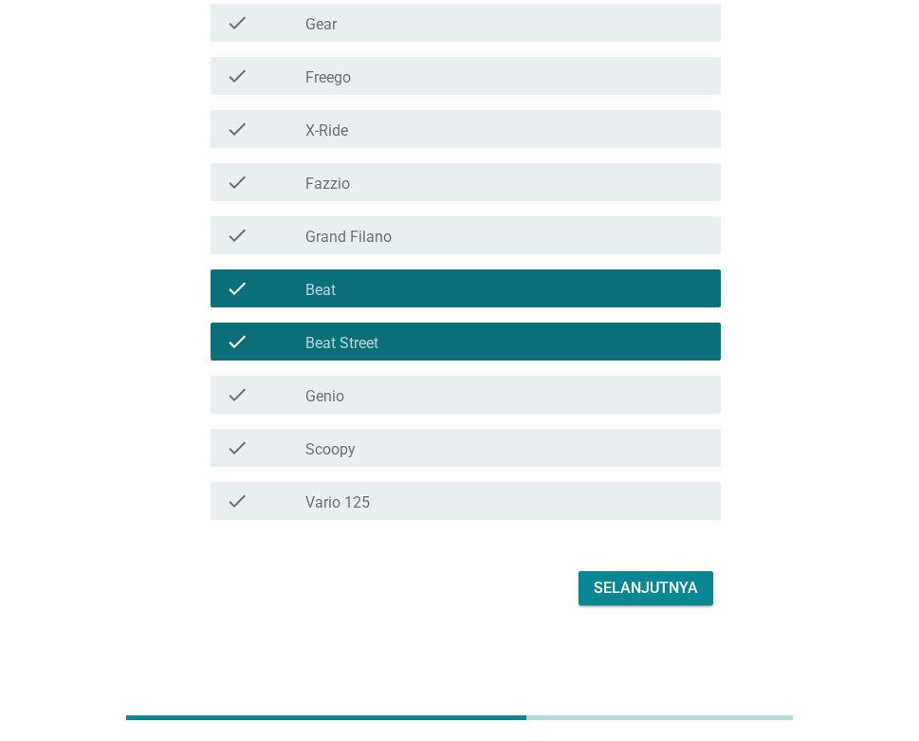
click at [620, 573] on button "Selanjutnya" at bounding box center [645, 588] width 135 height 34
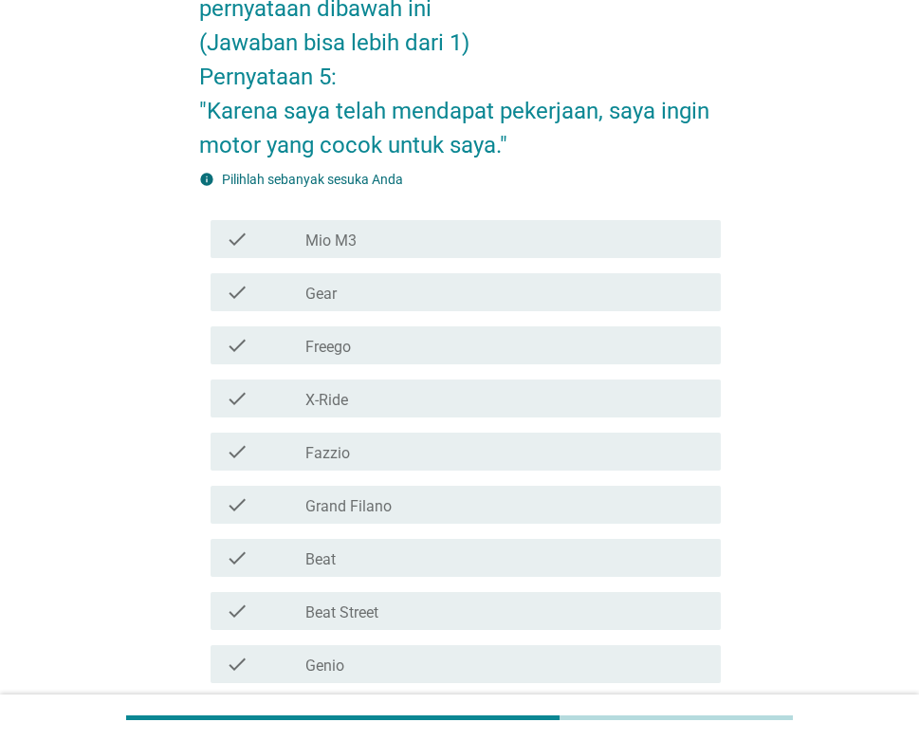
scroll to position [190, 0]
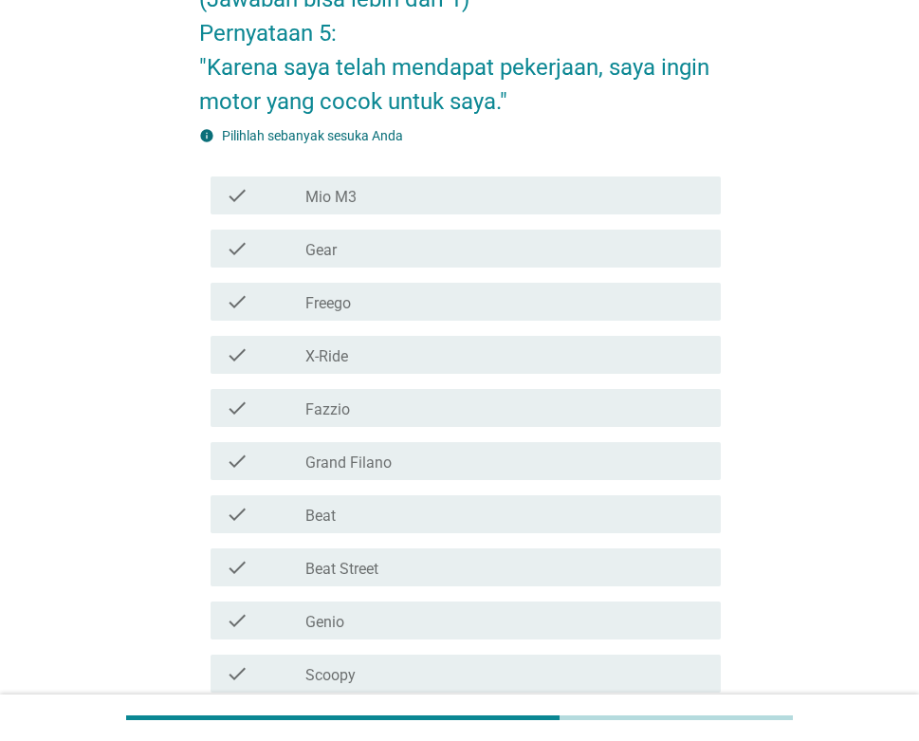
click at [376, 244] on div "check_box_outline_blank Gear" at bounding box center [505, 248] width 400 height 23
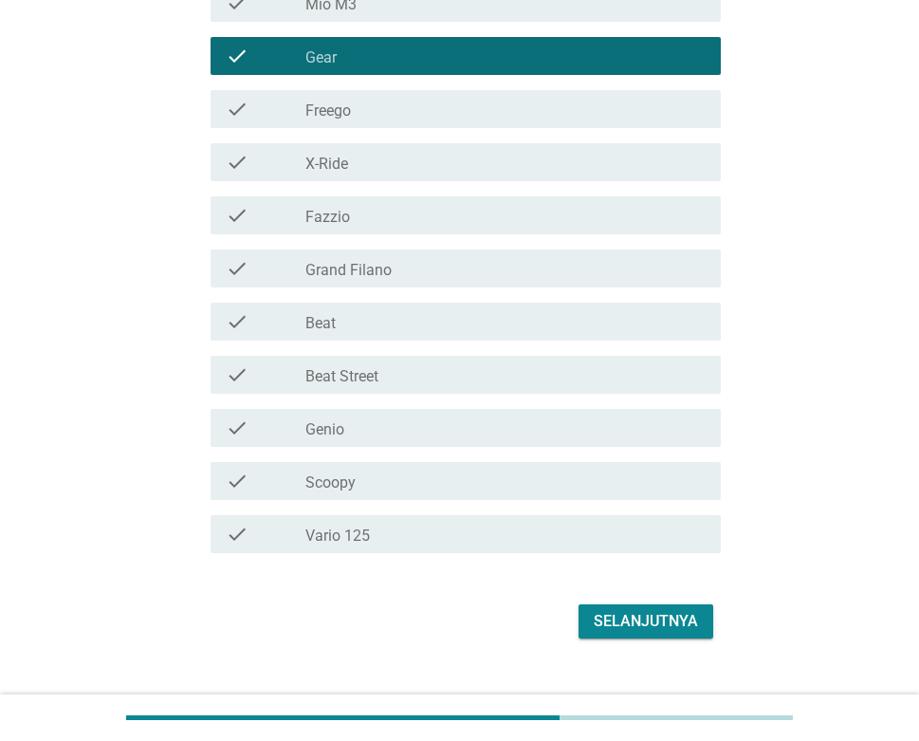
scroll to position [415, 0]
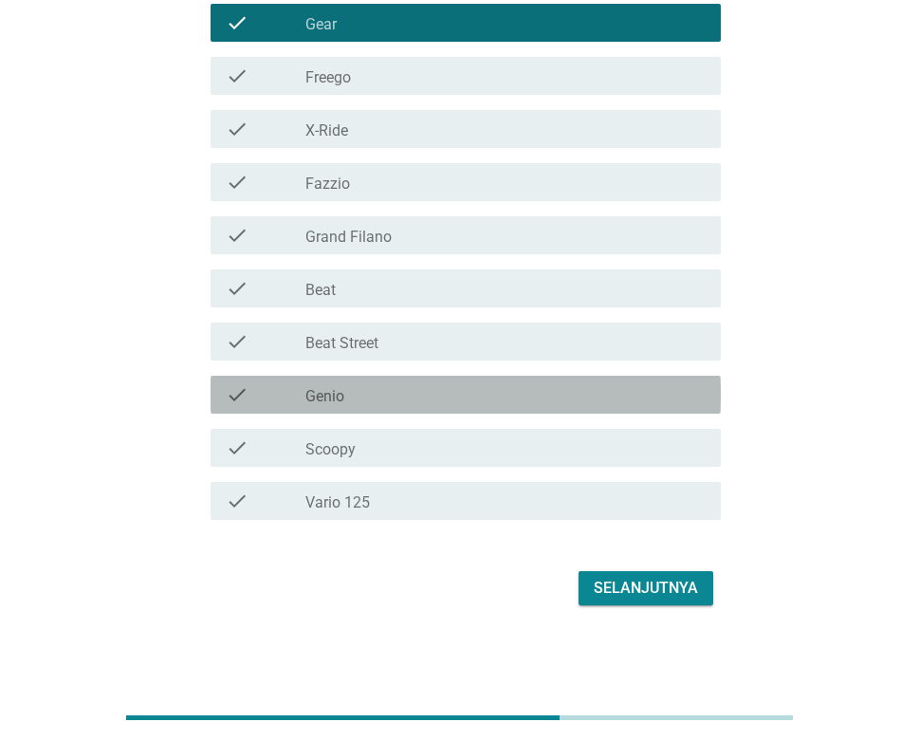
click at [386, 385] on div "check_box_outline_blank Genio" at bounding box center [505, 394] width 400 height 23
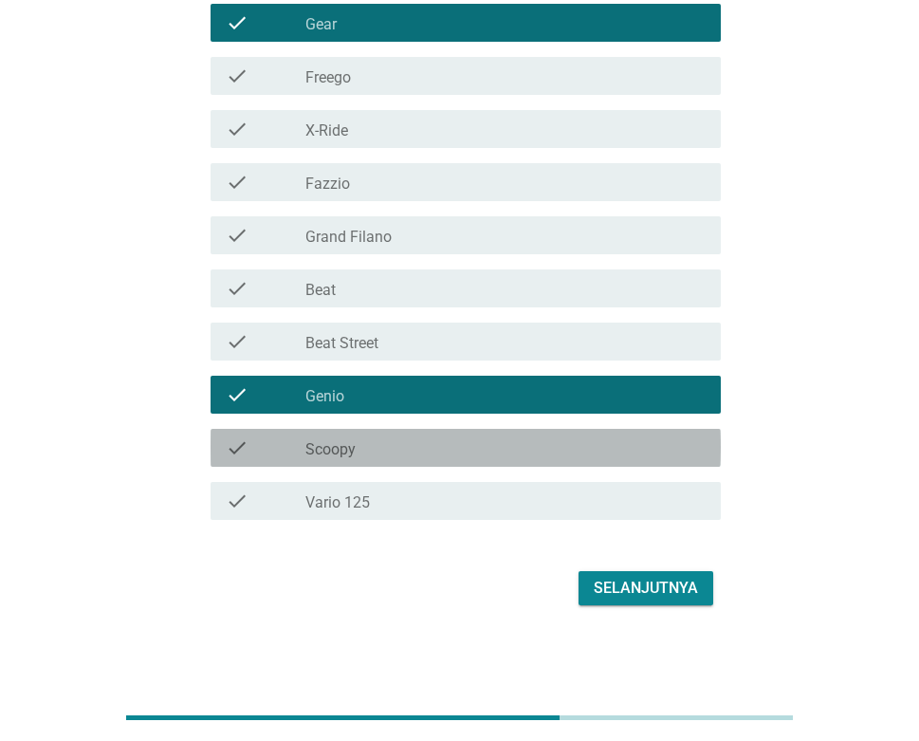
click at [398, 447] on div "check_box_outline_blank Scoopy" at bounding box center [505, 447] width 400 height 23
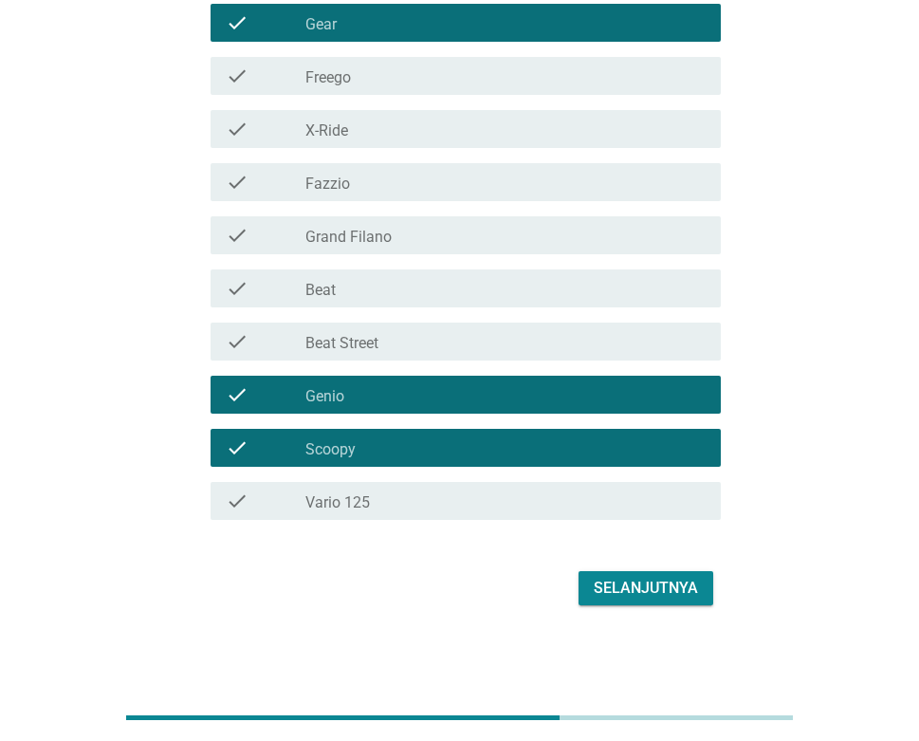
click at [397, 490] on div "check_box_outline_blank Vario 125" at bounding box center [505, 500] width 400 height 23
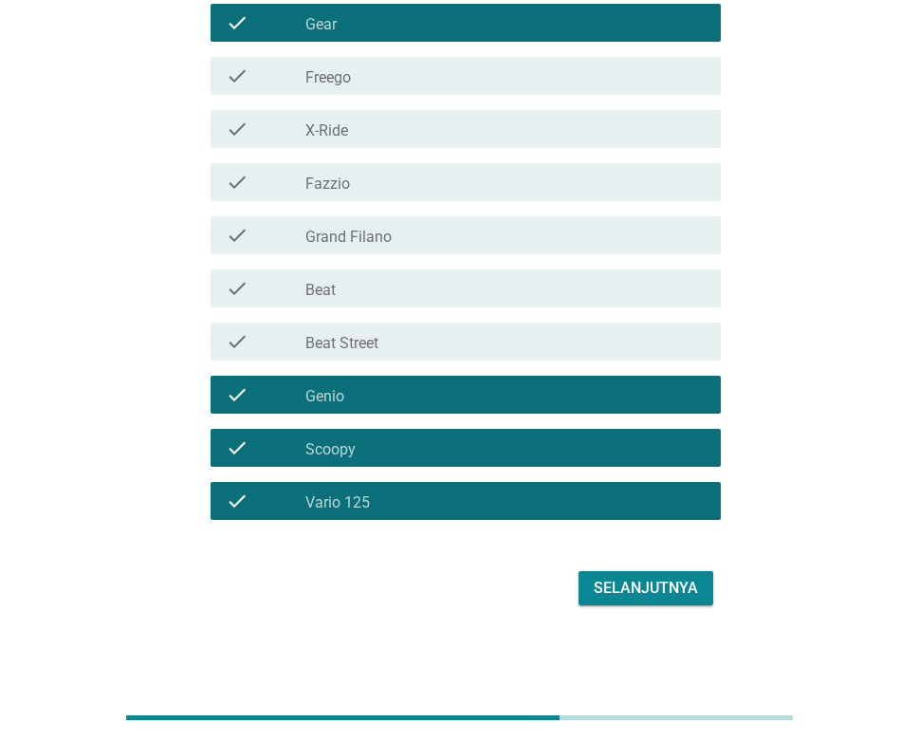
click at [620, 584] on div "Selanjutnya" at bounding box center [646, 588] width 104 height 23
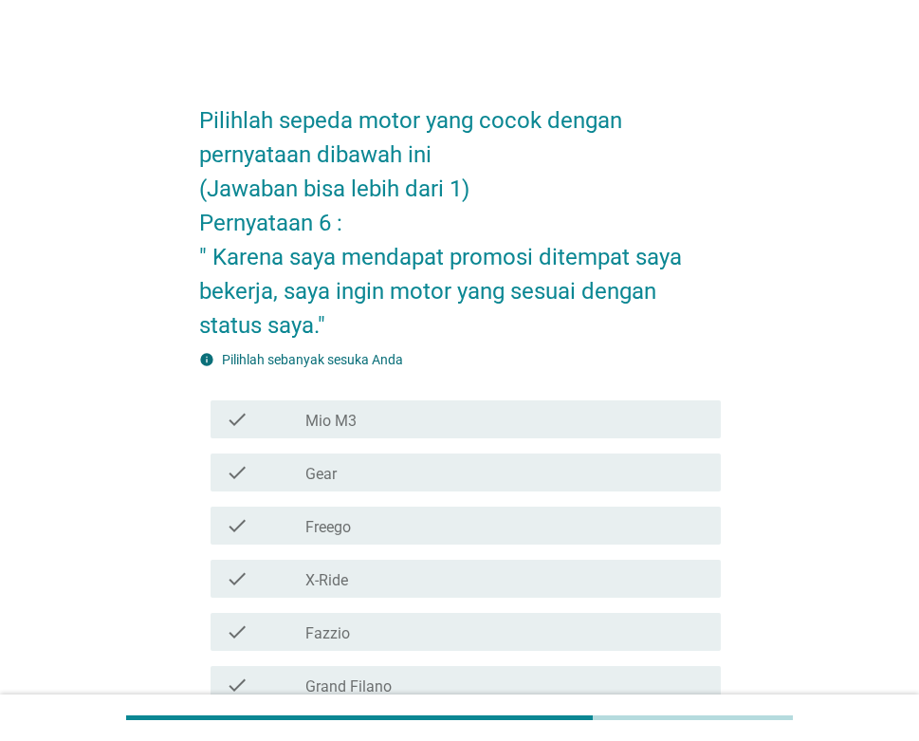
click at [363, 518] on div "check_box_outline_blank Freego" at bounding box center [505, 525] width 400 height 23
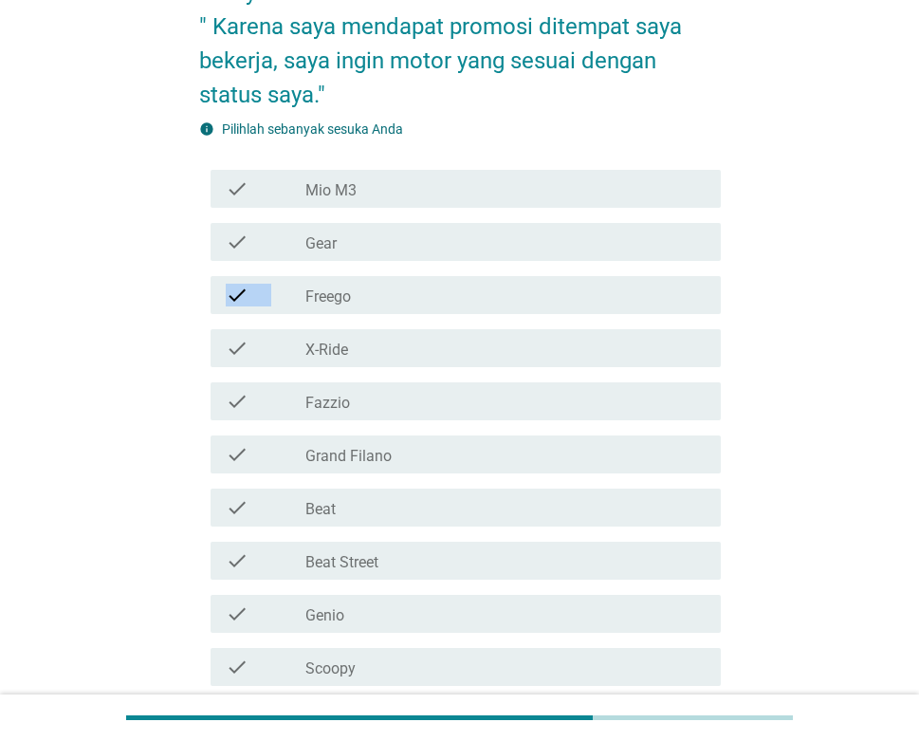
scroll to position [284, 0]
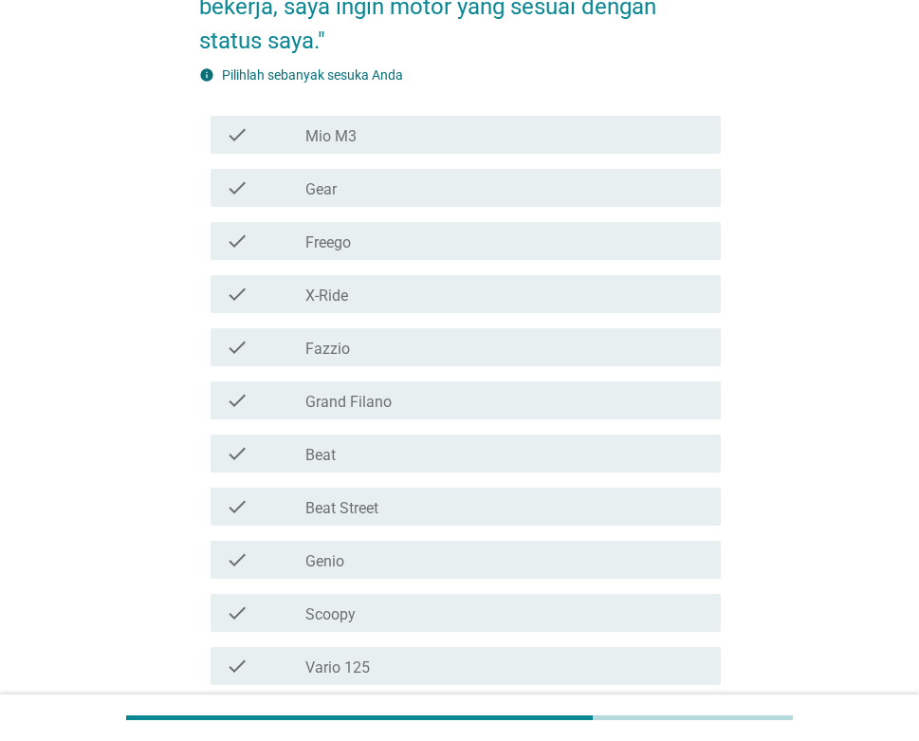
click at [410, 666] on div "check_box_outline_blank Vario 125" at bounding box center [505, 665] width 400 height 23
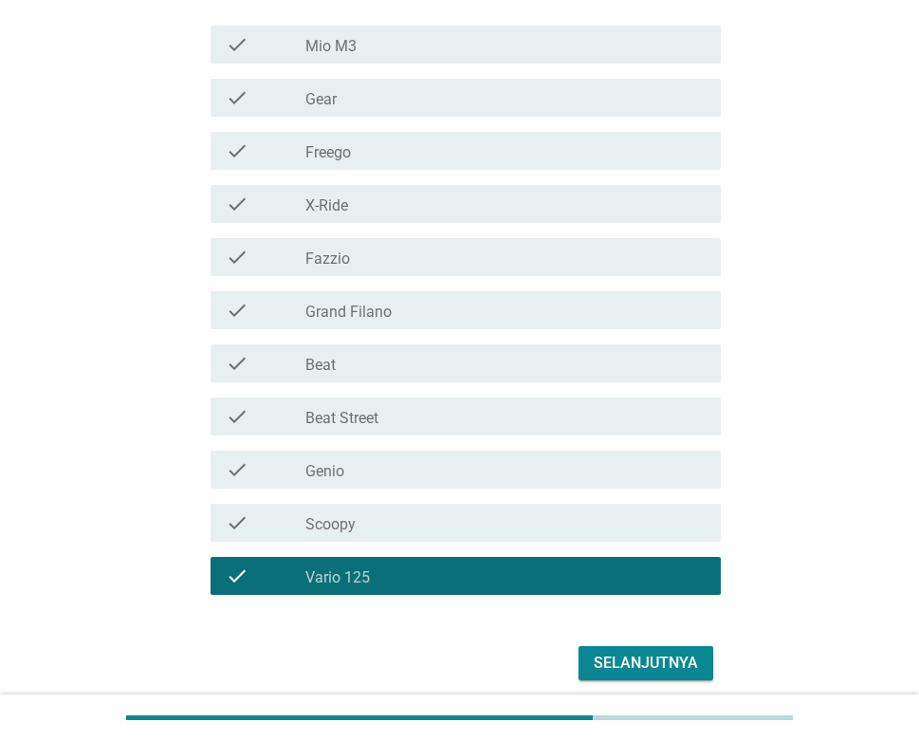
scroll to position [449, 0]
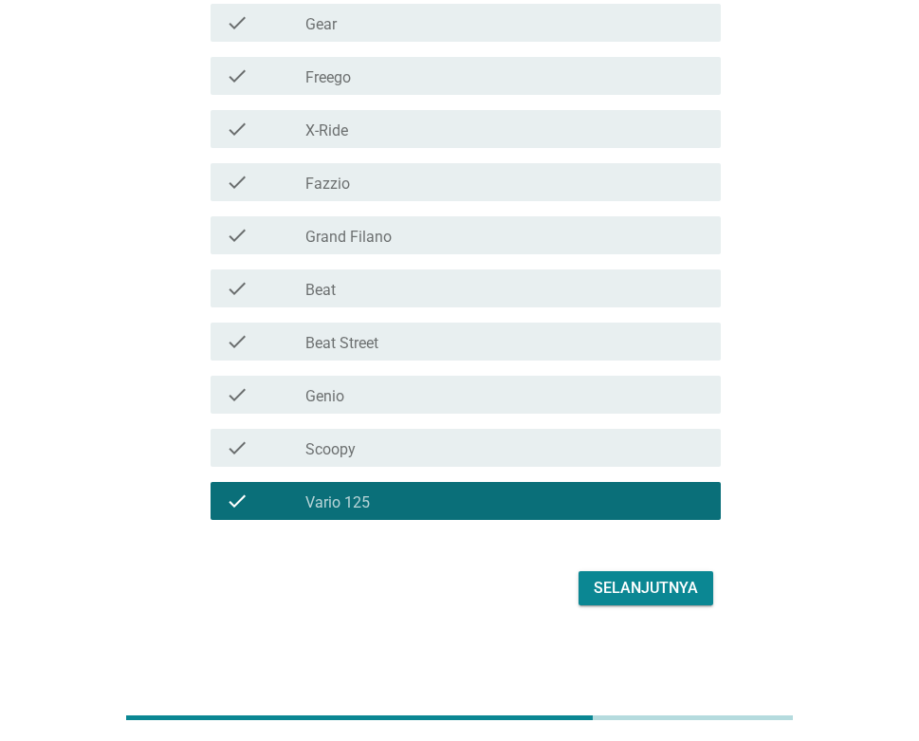
click at [616, 571] on button "Selanjutnya" at bounding box center [645, 588] width 135 height 34
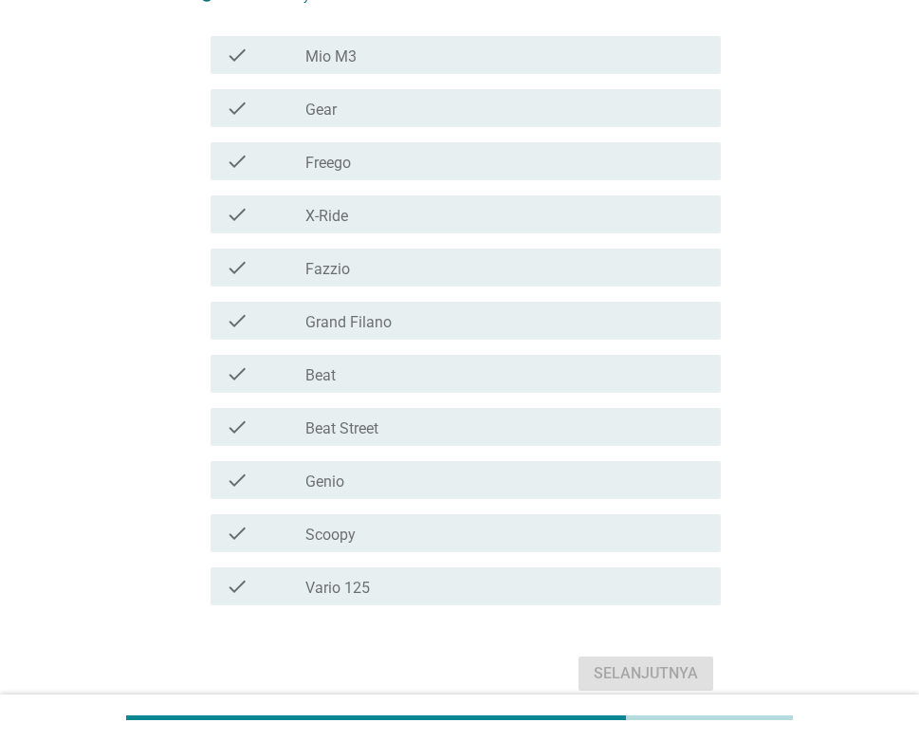
scroll to position [379, 0]
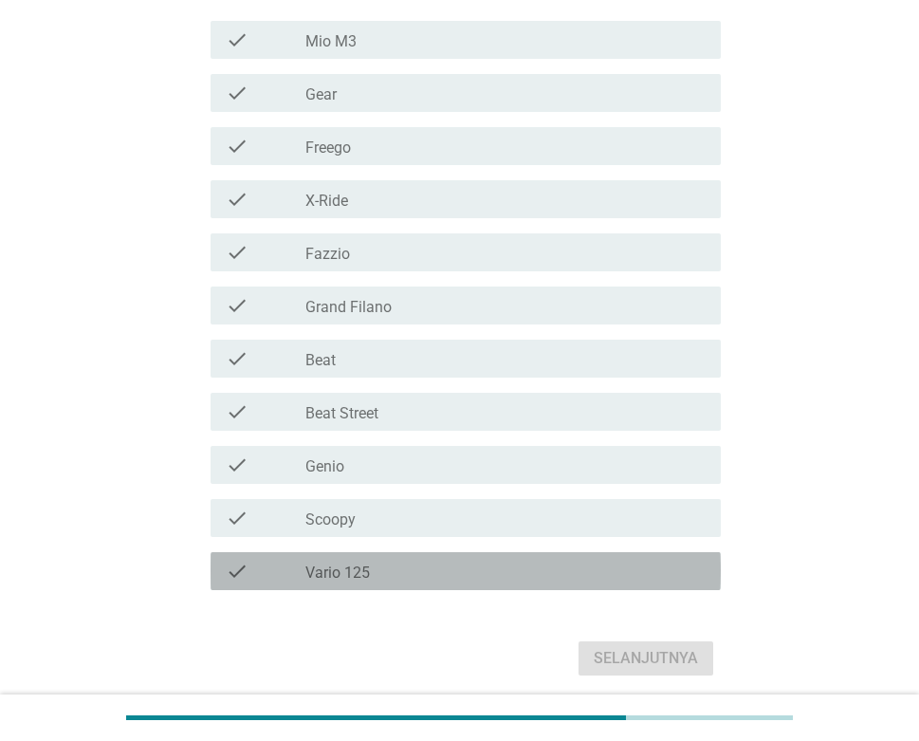
click at [375, 567] on div "check_box_outline_blank Vario 125" at bounding box center [505, 571] width 400 height 23
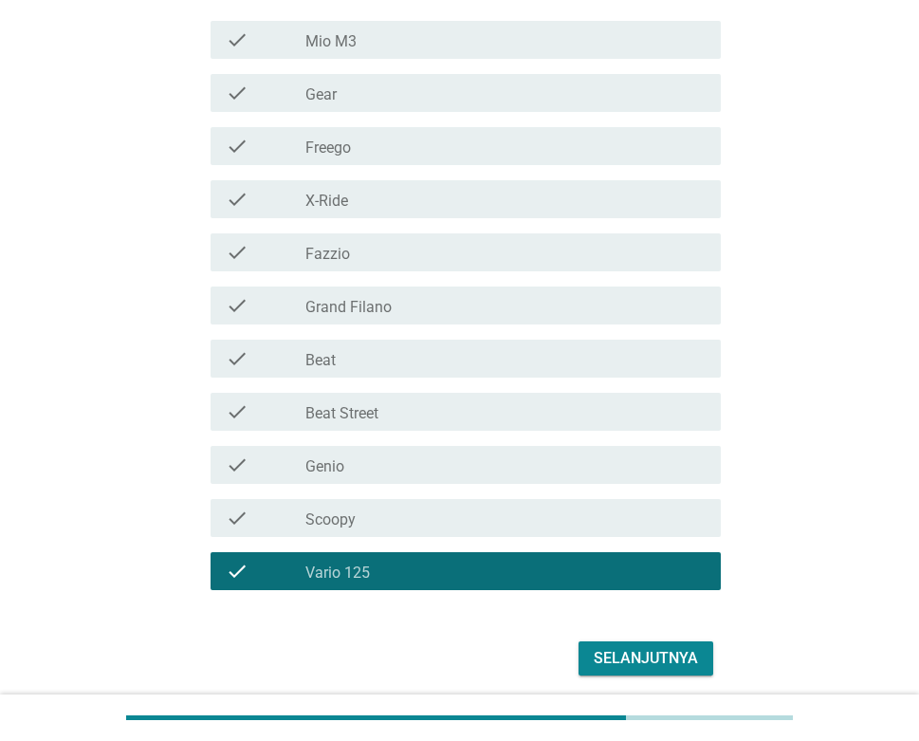
click at [614, 641] on button "Selanjutnya" at bounding box center [645, 658] width 135 height 34
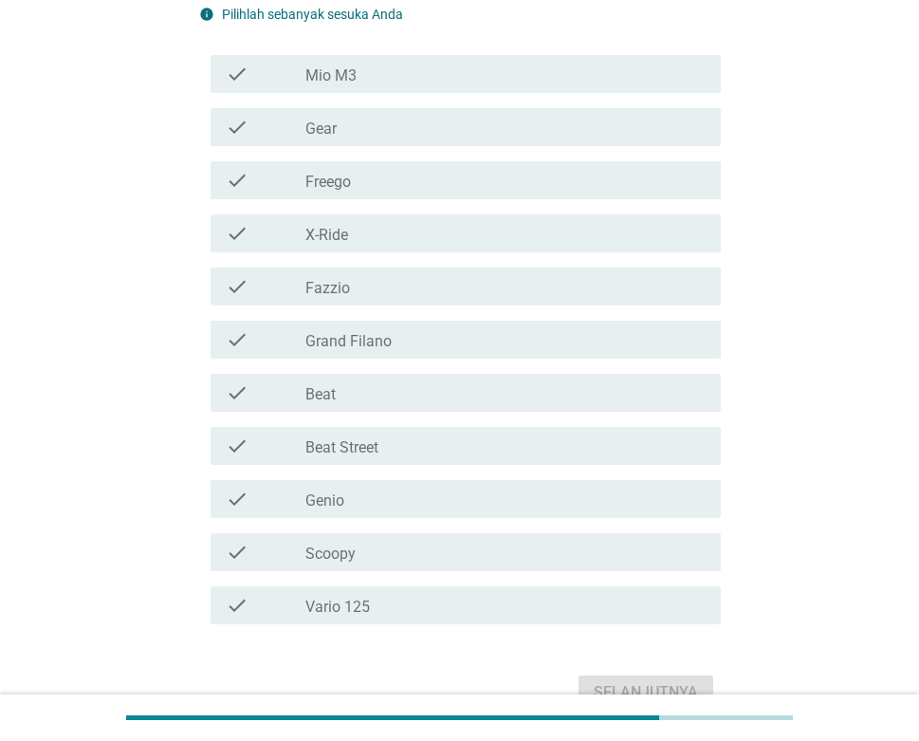
click at [359, 387] on div "check_box_outline_blank Beat" at bounding box center [505, 392] width 400 height 23
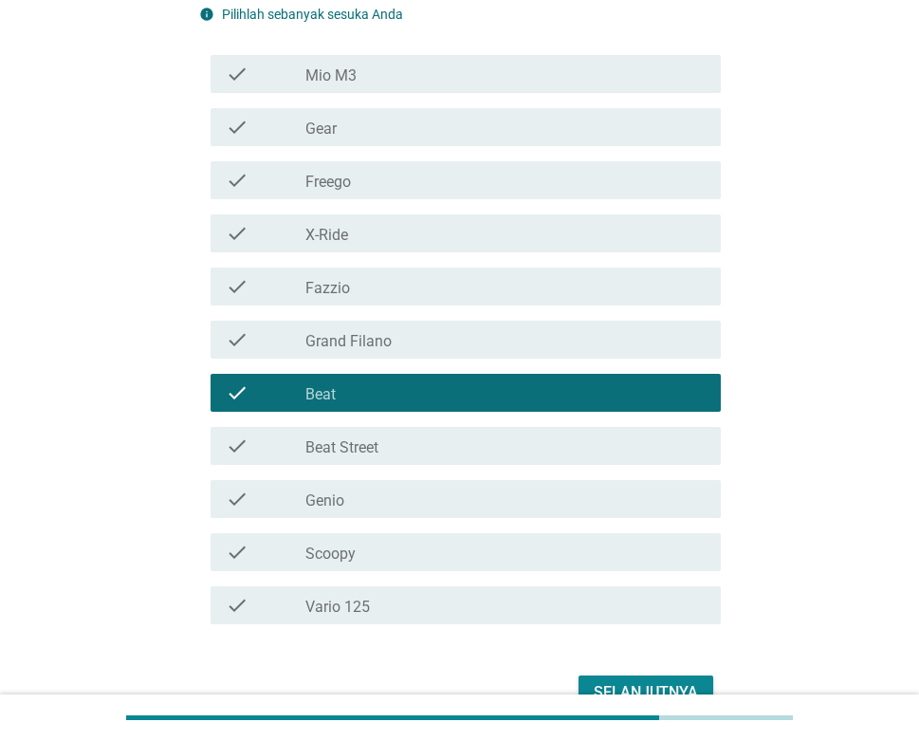
click at [372, 445] on label "Beat Street" at bounding box center [341, 447] width 73 height 19
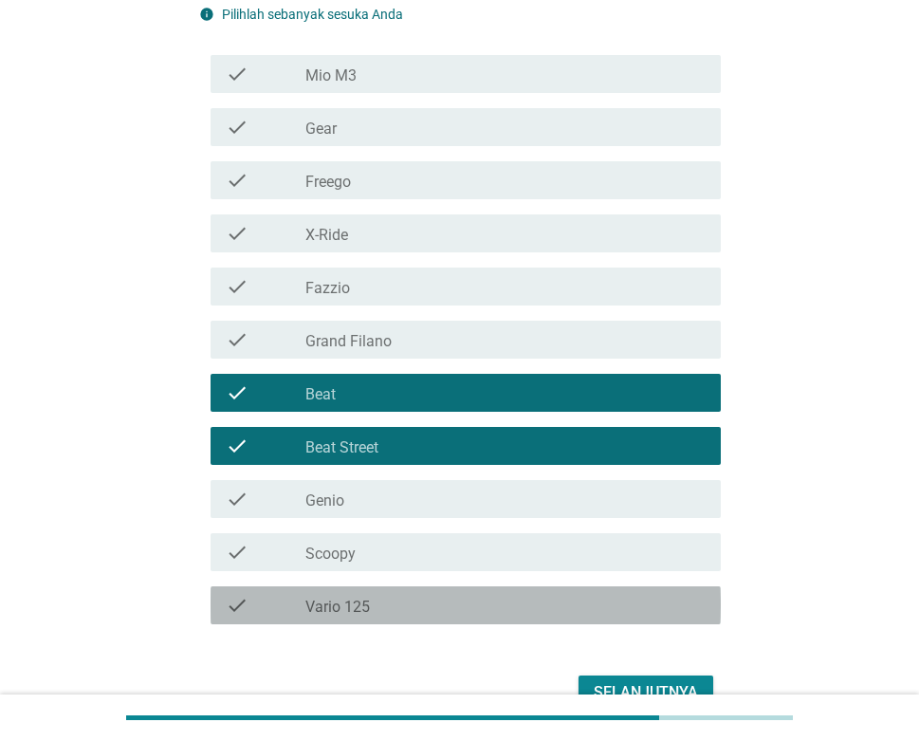
click at [367, 597] on label "Vario 125" at bounding box center [337, 606] width 64 height 19
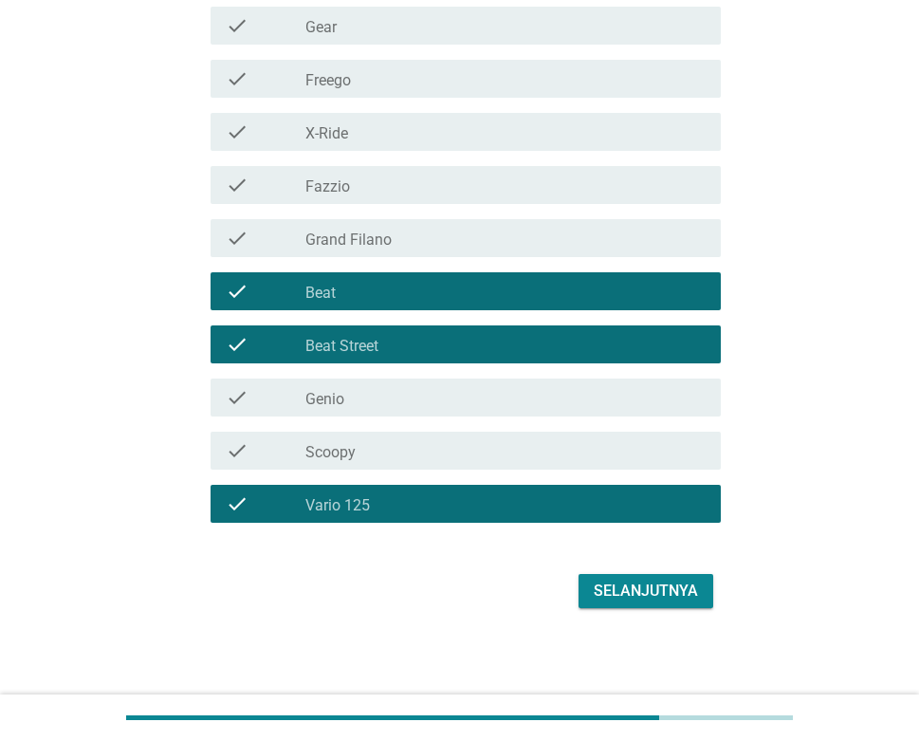
scroll to position [484, 0]
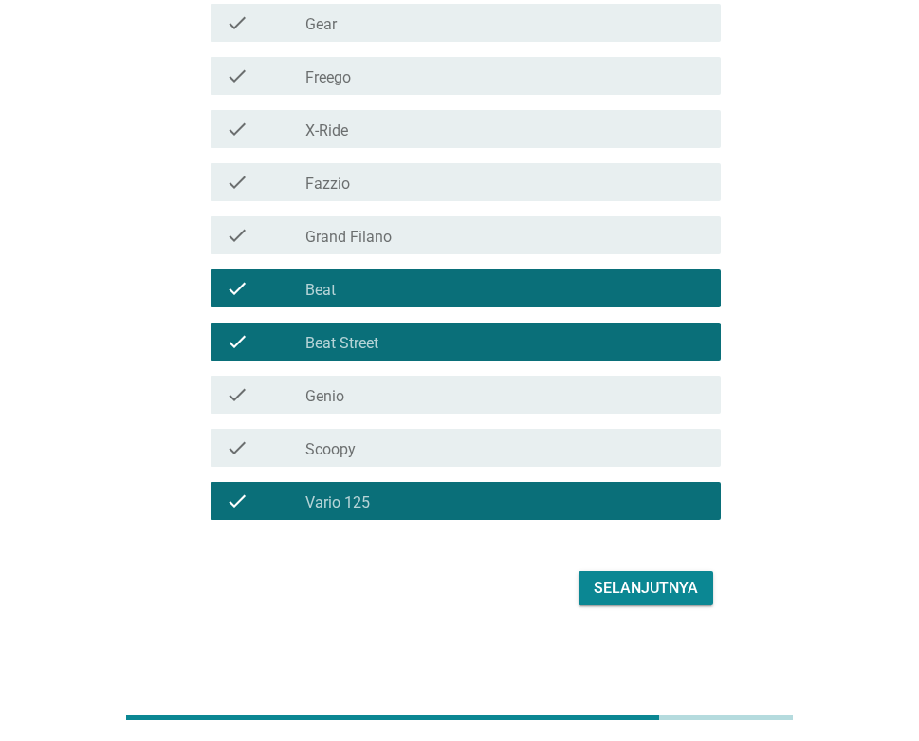
click at [632, 583] on div "Selanjutnya" at bounding box center [646, 588] width 104 height 23
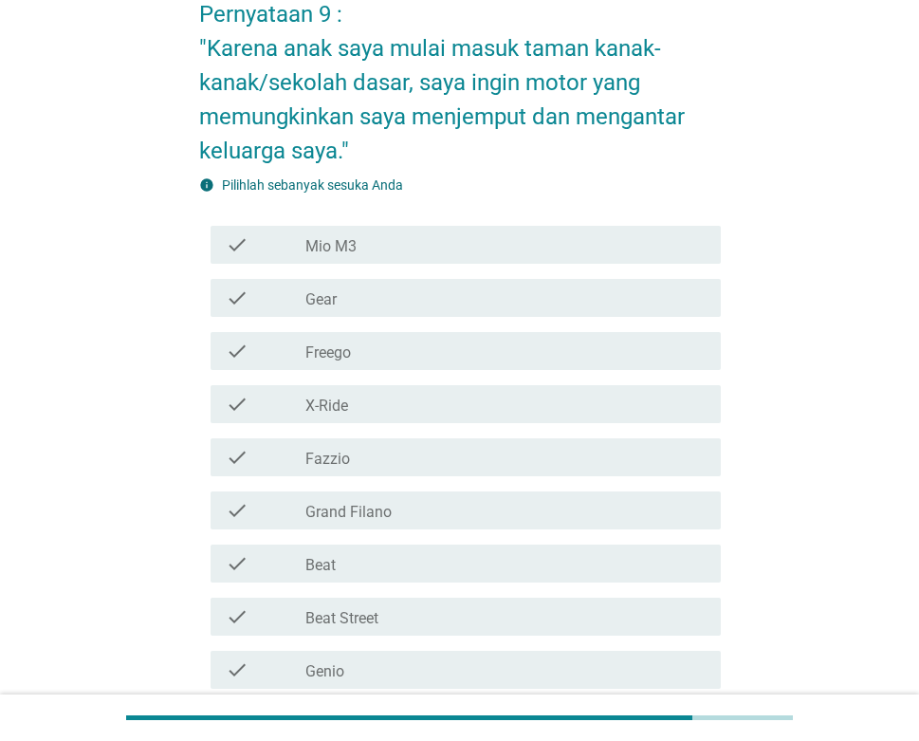
scroll to position [284, 0]
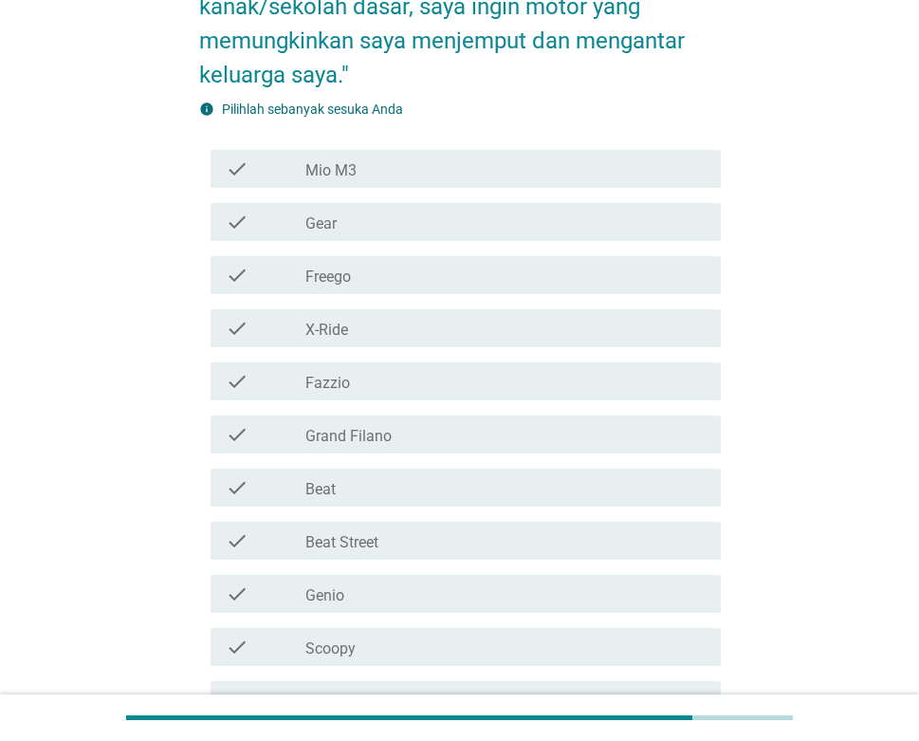
click at [372, 381] on div "check_box_outline_blank Fazzio" at bounding box center [505, 381] width 400 height 23
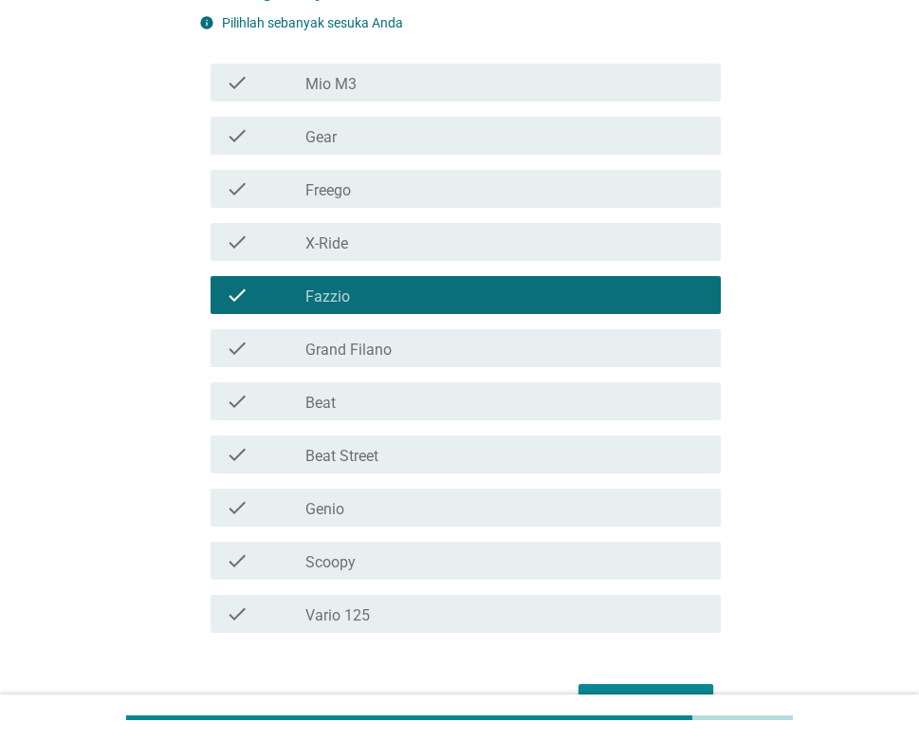
scroll to position [474, 0]
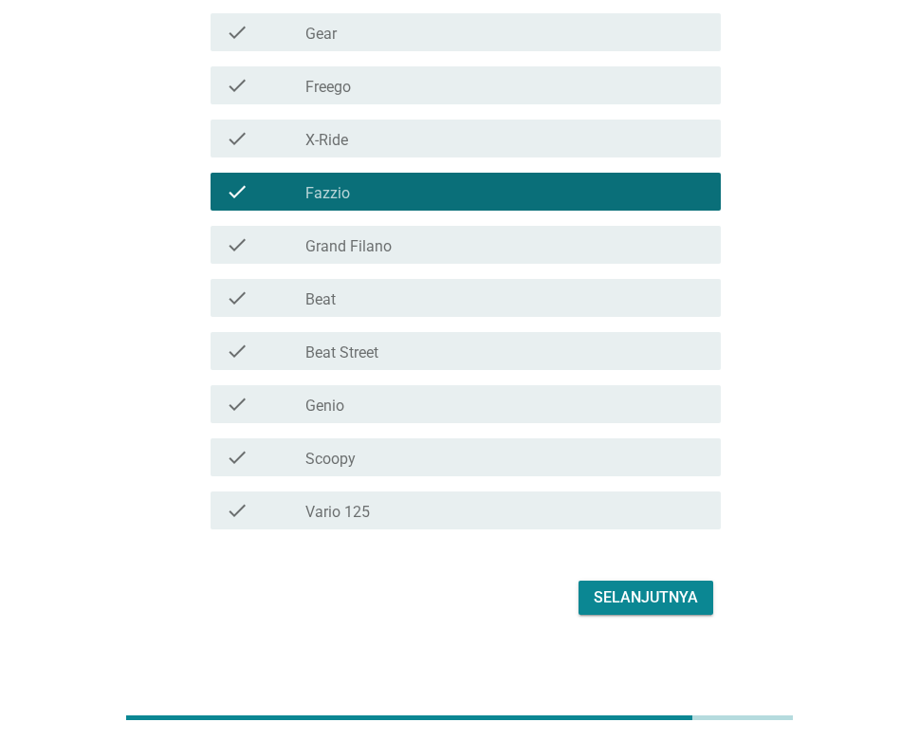
click at [386, 499] on div "check_box_outline_blank Vario 125" at bounding box center [505, 510] width 400 height 23
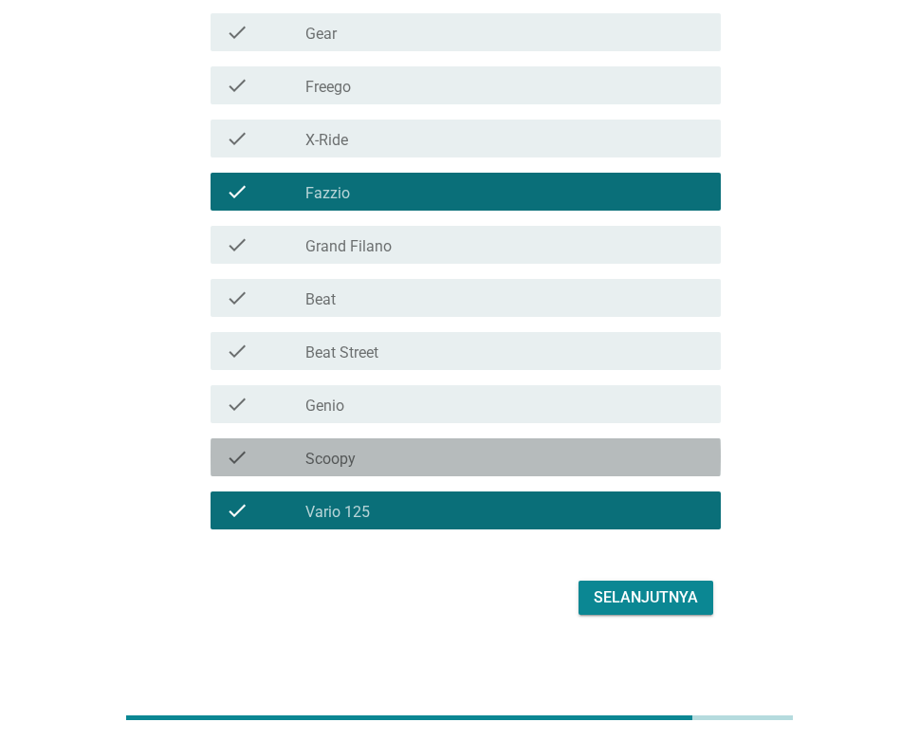
click at [440, 461] on div "check_box_outline_blank Scoopy" at bounding box center [505, 457] width 400 height 23
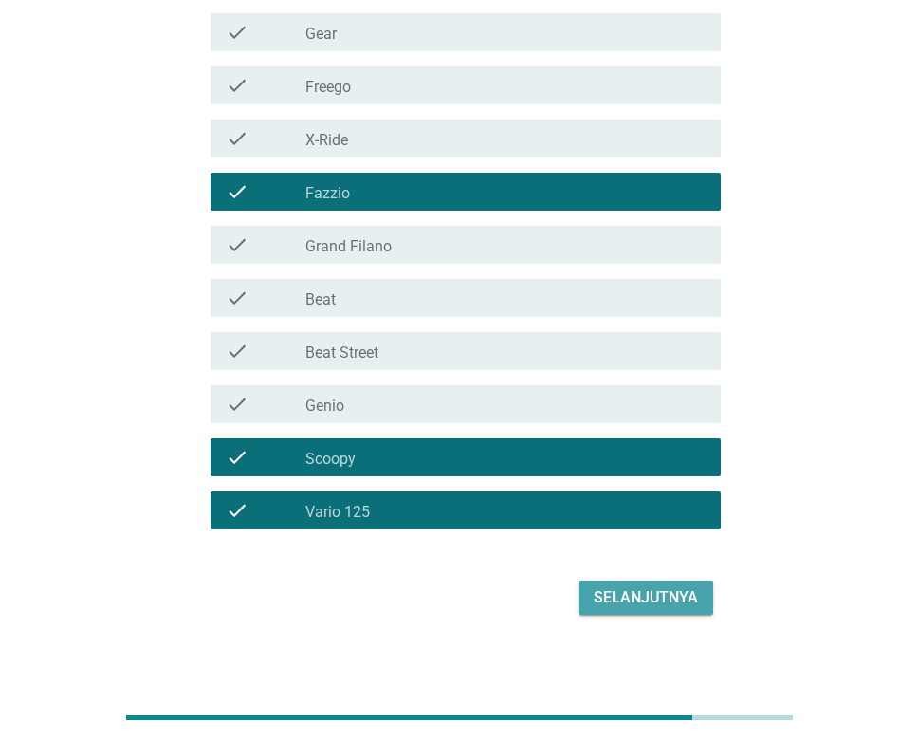
click at [645, 598] on div "Selanjutnya" at bounding box center [646, 597] width 104 height 23
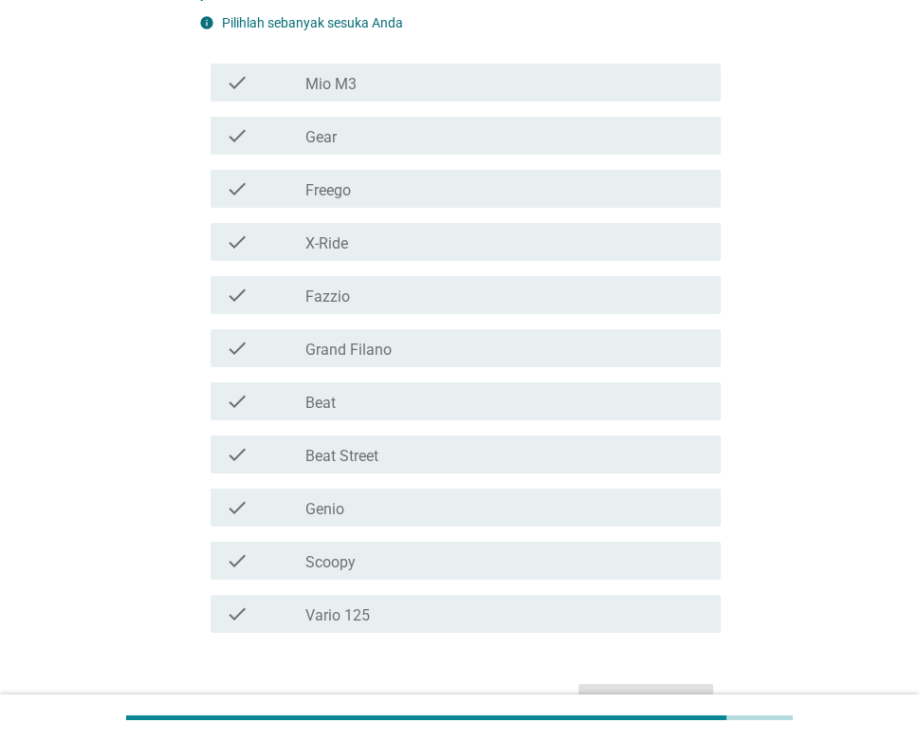
scroll to position [379, 0]
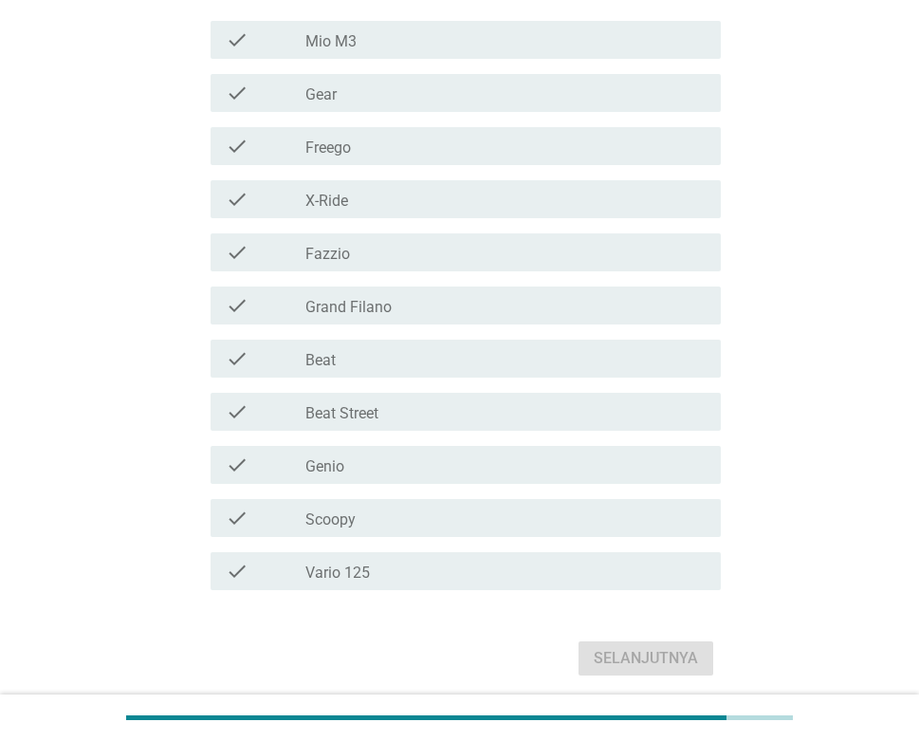
click at [421, 561] on div "check_box_outline_blank Vario 125" at bounding box center [505, 571] width 400 height 23
click at [343, 566] on label "Vario 125" at bounding box center [337, 572] width 64 height 19
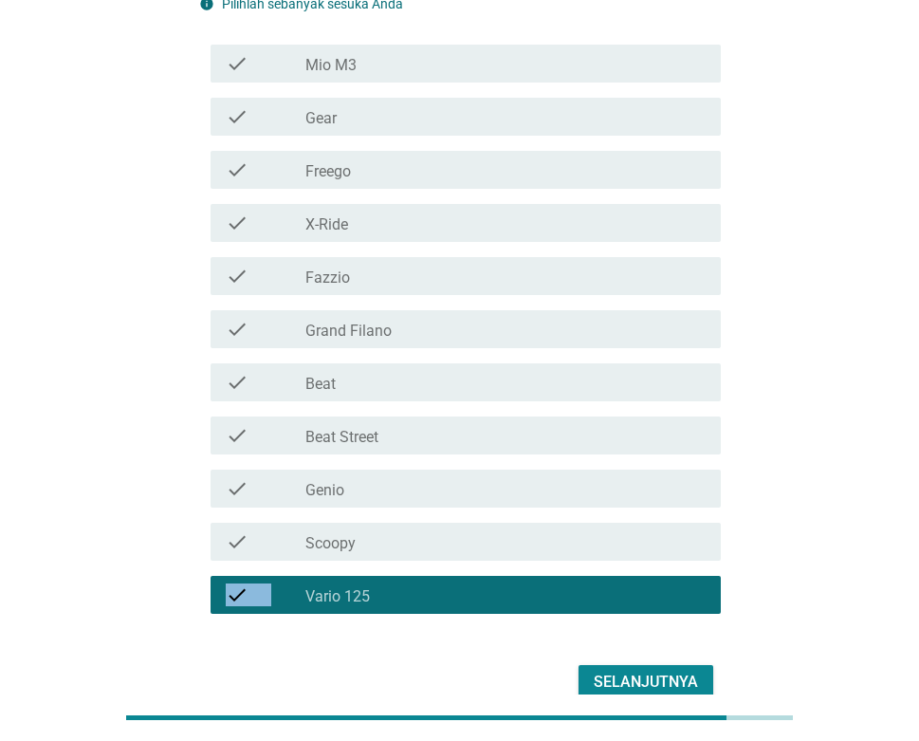
scroll to position [355, 0]
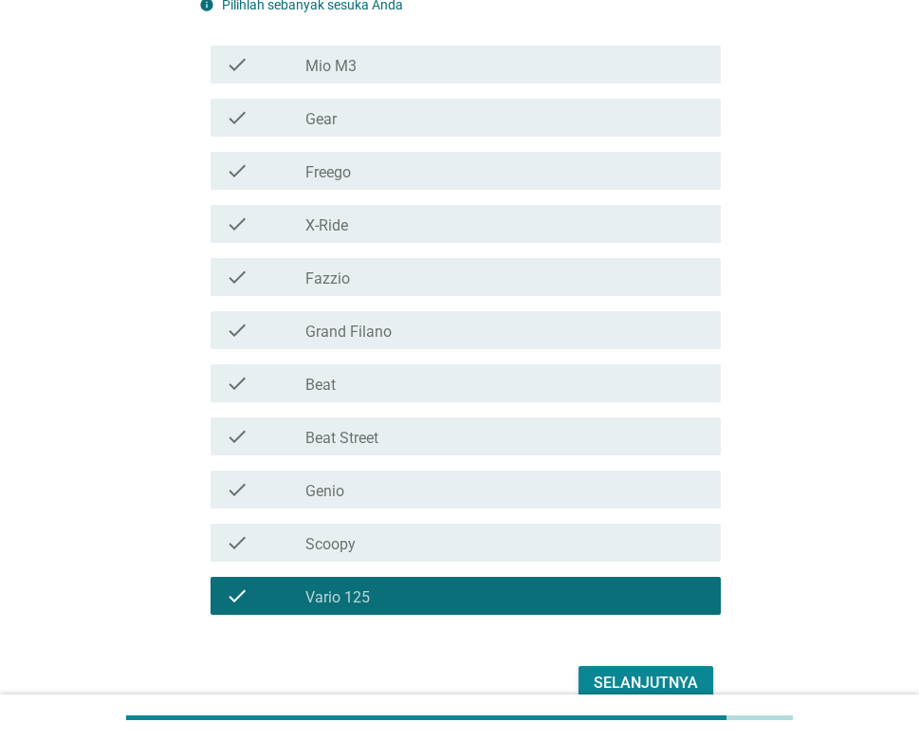
click at [393, 290] on div "check check_box_outline_blank Fazzio" at bounding box center [466, 277] width 510 height 38
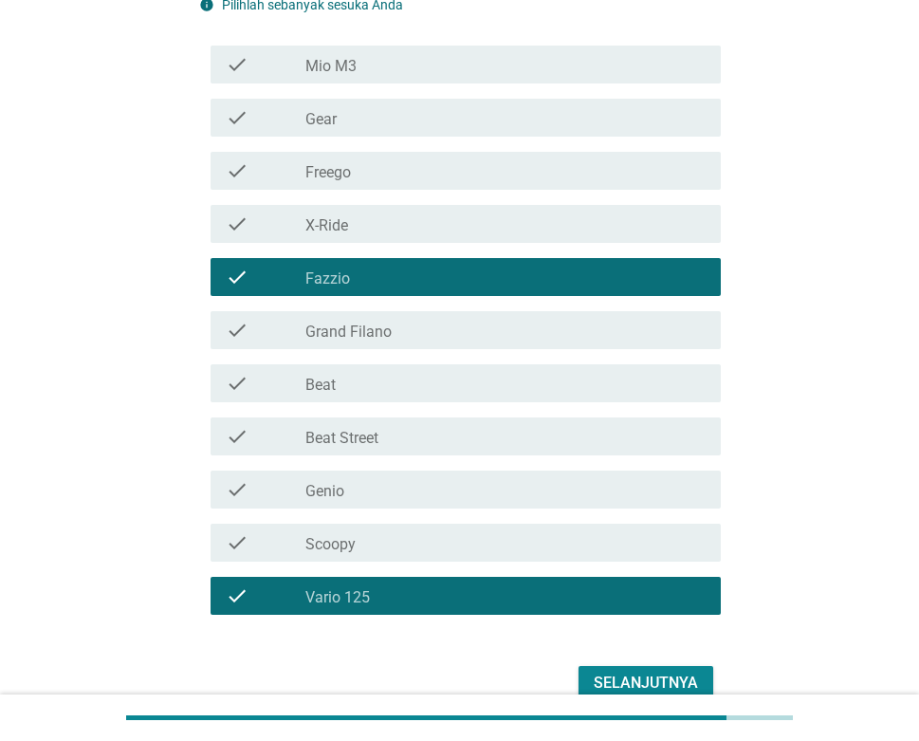
click at [414, 170] on div "check_box_outline_blank Freego" at bounding box center [505, 170] width 400 height 23
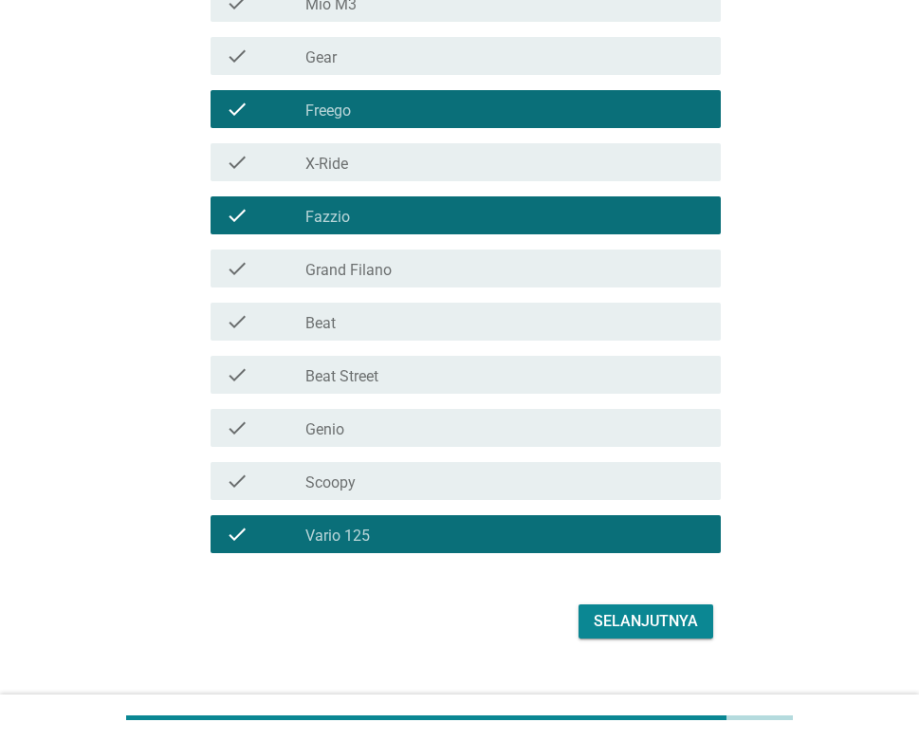
scroll to position [449, 0]
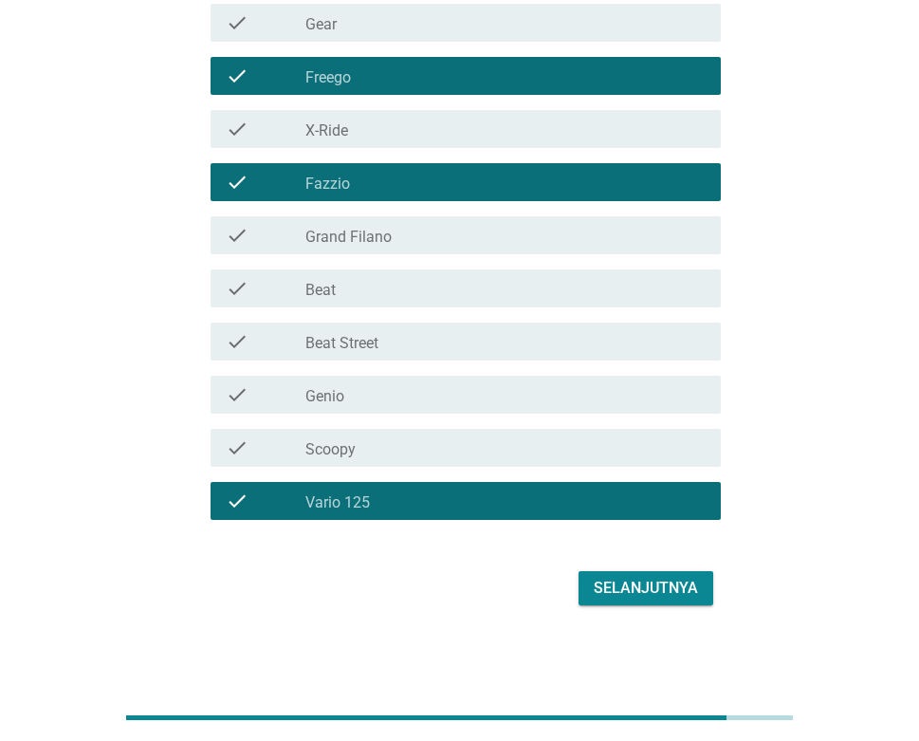
click at [639, 578] on div "Selanjutnya" at bounding box center [646, 588] width 104 height 23
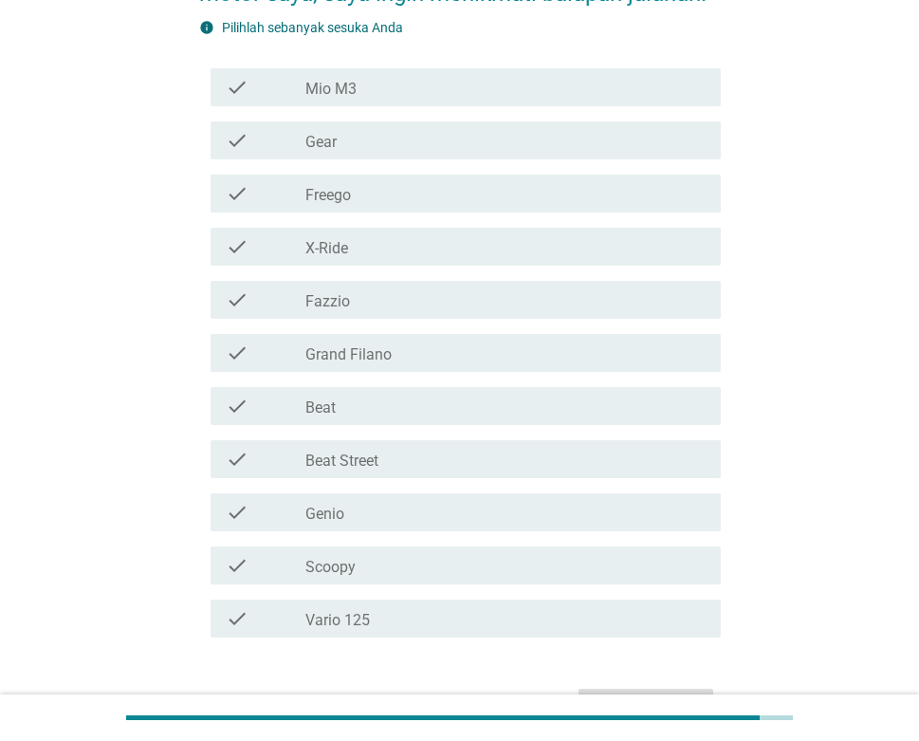
scroll to position [284, 0]
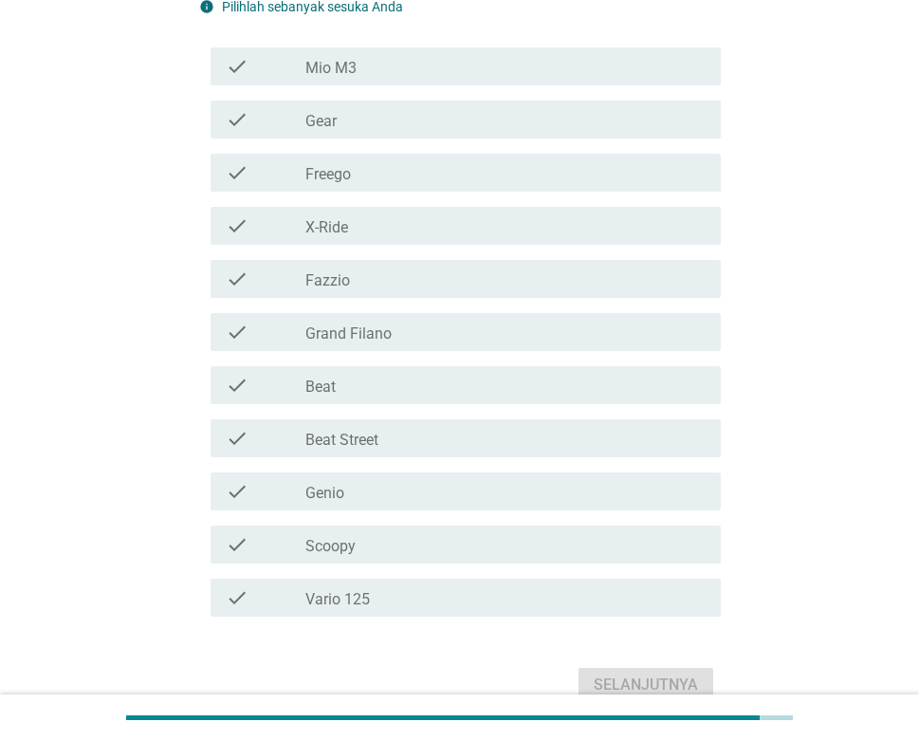
click at [462, 584] on div "check check_box_outline_blank Vario 125" at bounding box center [466, 597] width 510 height 38
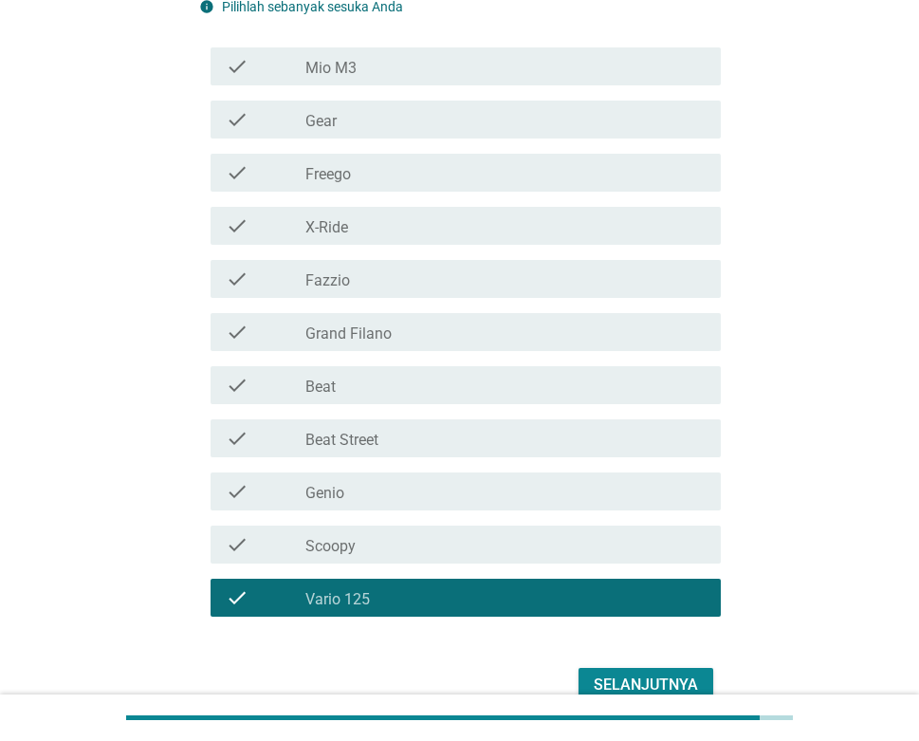
click at [689, 680] on div "Selanjutnya" at bounding box center [646, 684] width 104 height 23
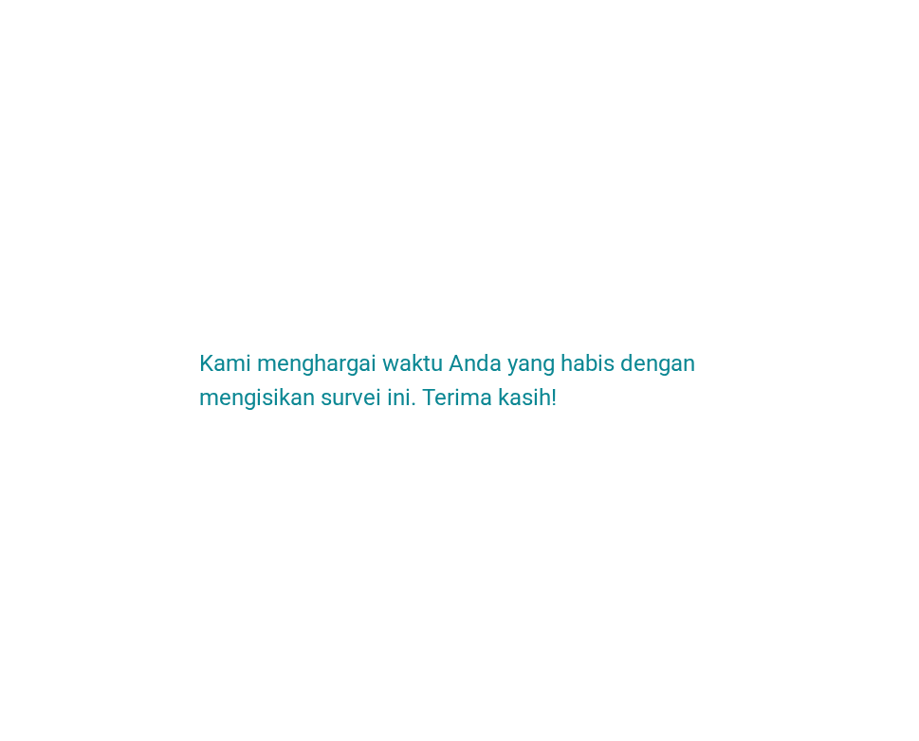
scroll to position [0, 0]
